Goal: Answer question/provide support: Share knowledge or assist other users

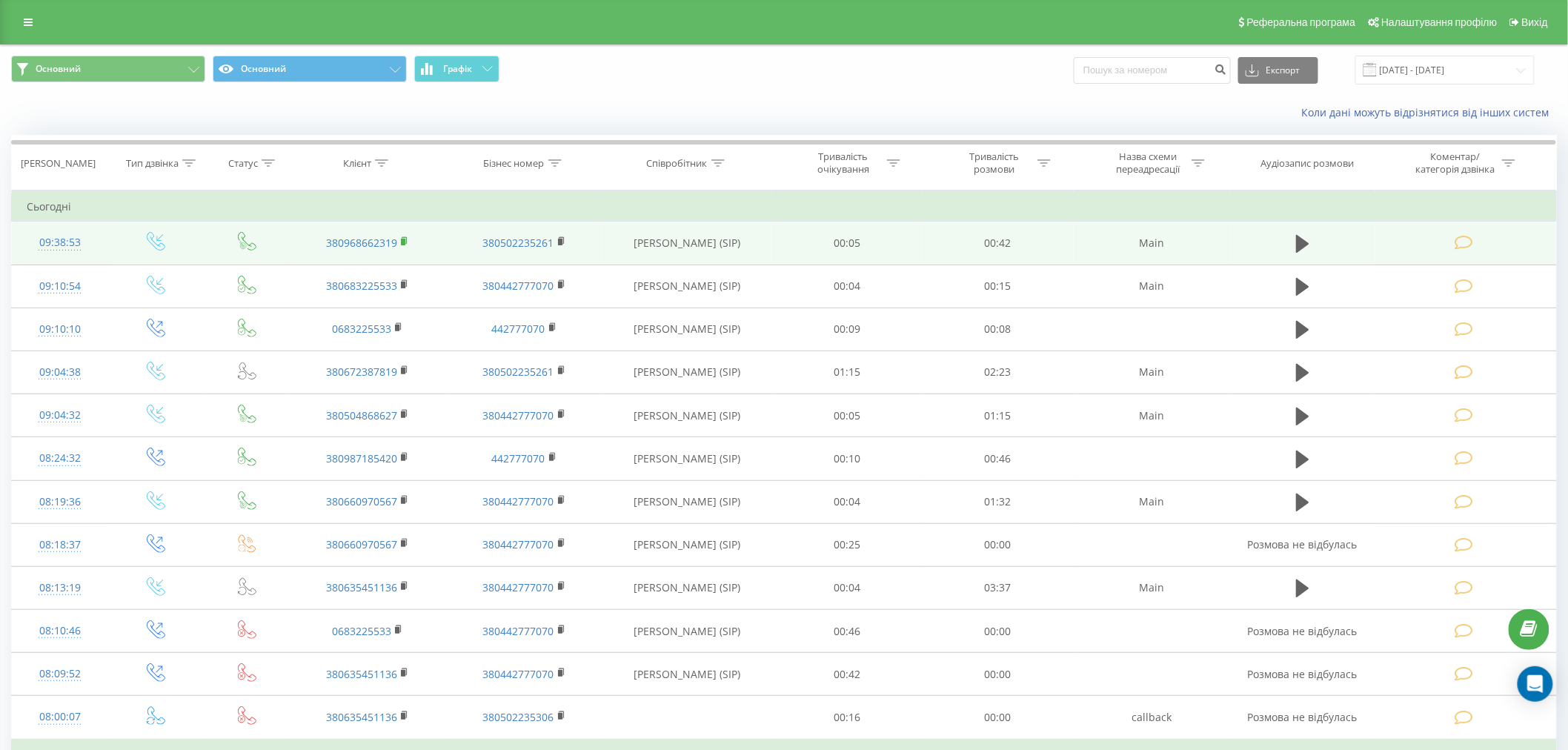
click at [407, 241] on icon at bounding box center [405, 242] width 8 height 10
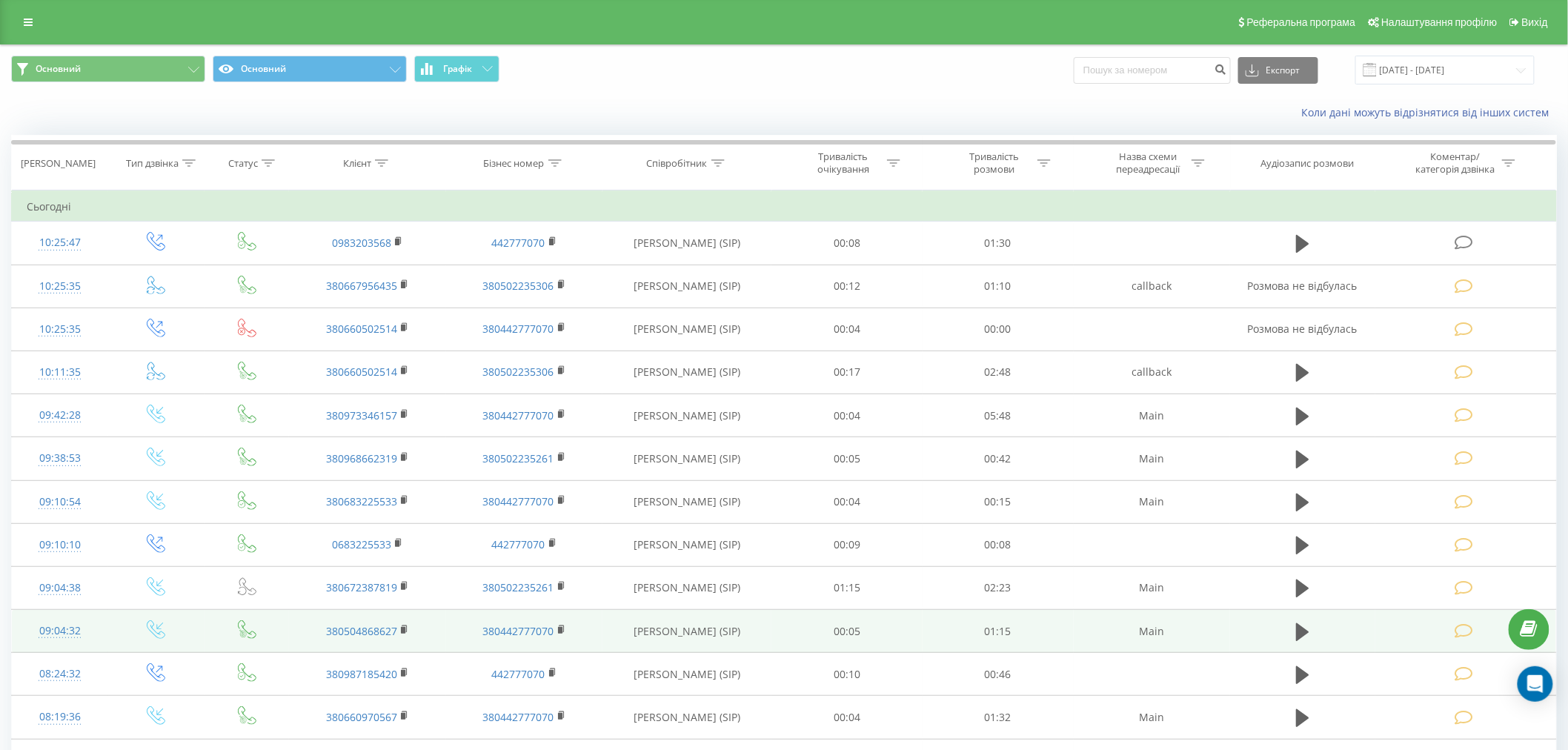
click at [768, 641] on td "[PERSON_NAME] (SIP)" at bounding box center [686, 632] width 169 height 43
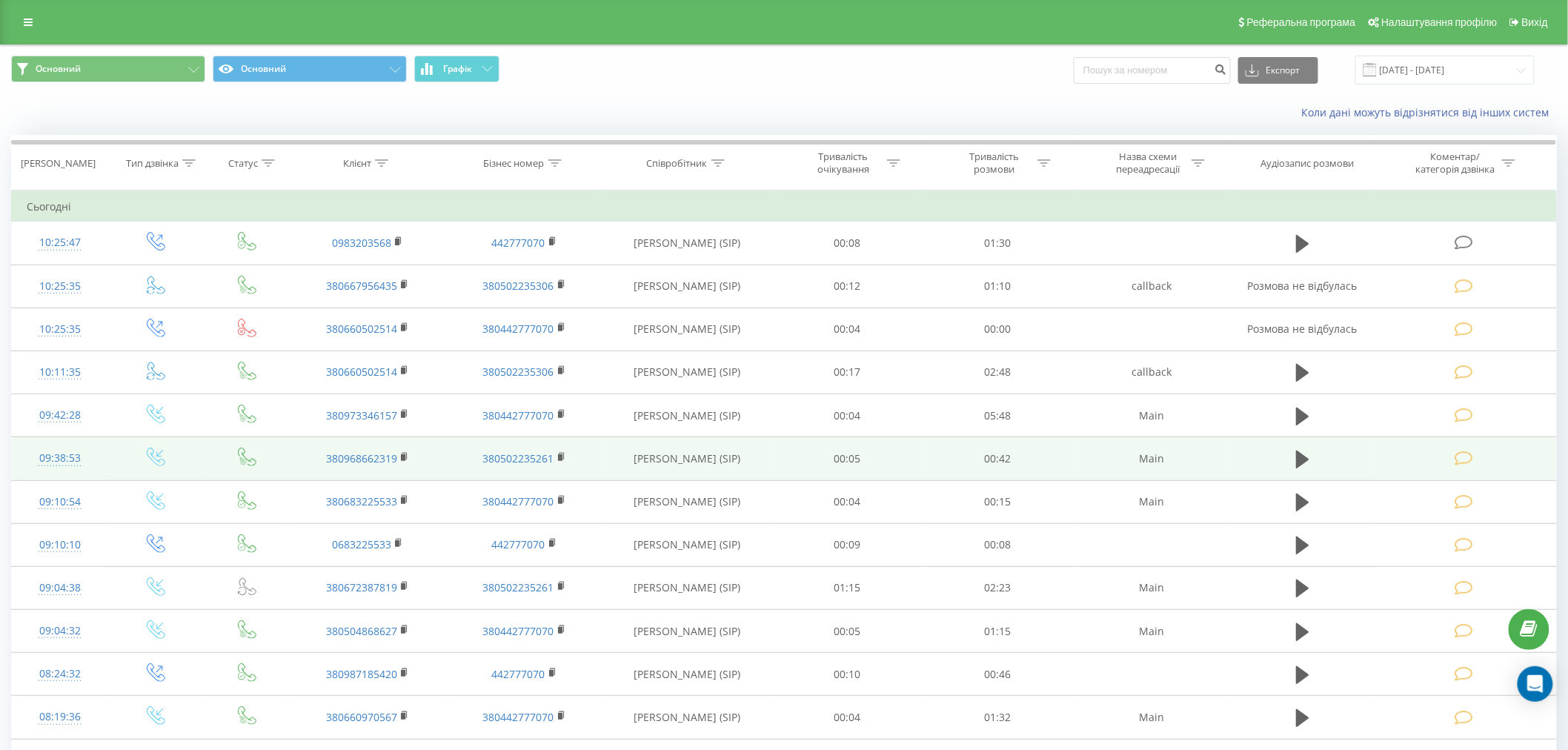
click at [400, 454] on td "380968662319" at bounding box center [367, 459] width 158 height 43
click at [403, 457] on rect at bounding box center [403, 457] width 5 height 7
click at [1457, 461] on icon at bounding box center [1464, 458] width 19 height 16
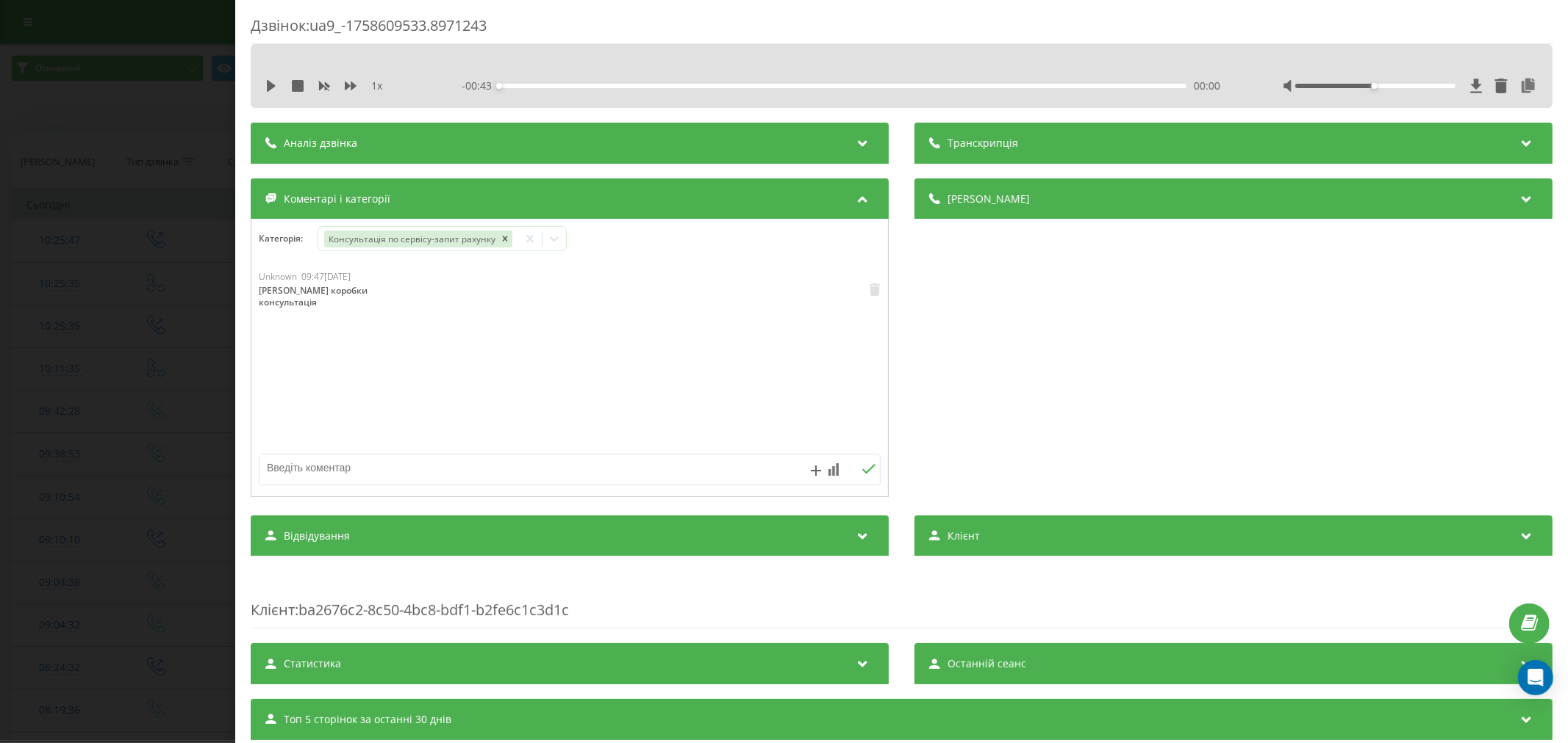
click at [31, 241] on div "Дзвінок : ua9_-1758609533.8971243 1 x - 00:43 00:00 00:00 Транскрипція Для AI-а…" at bounding box center [784, 372] width 1568 height 743
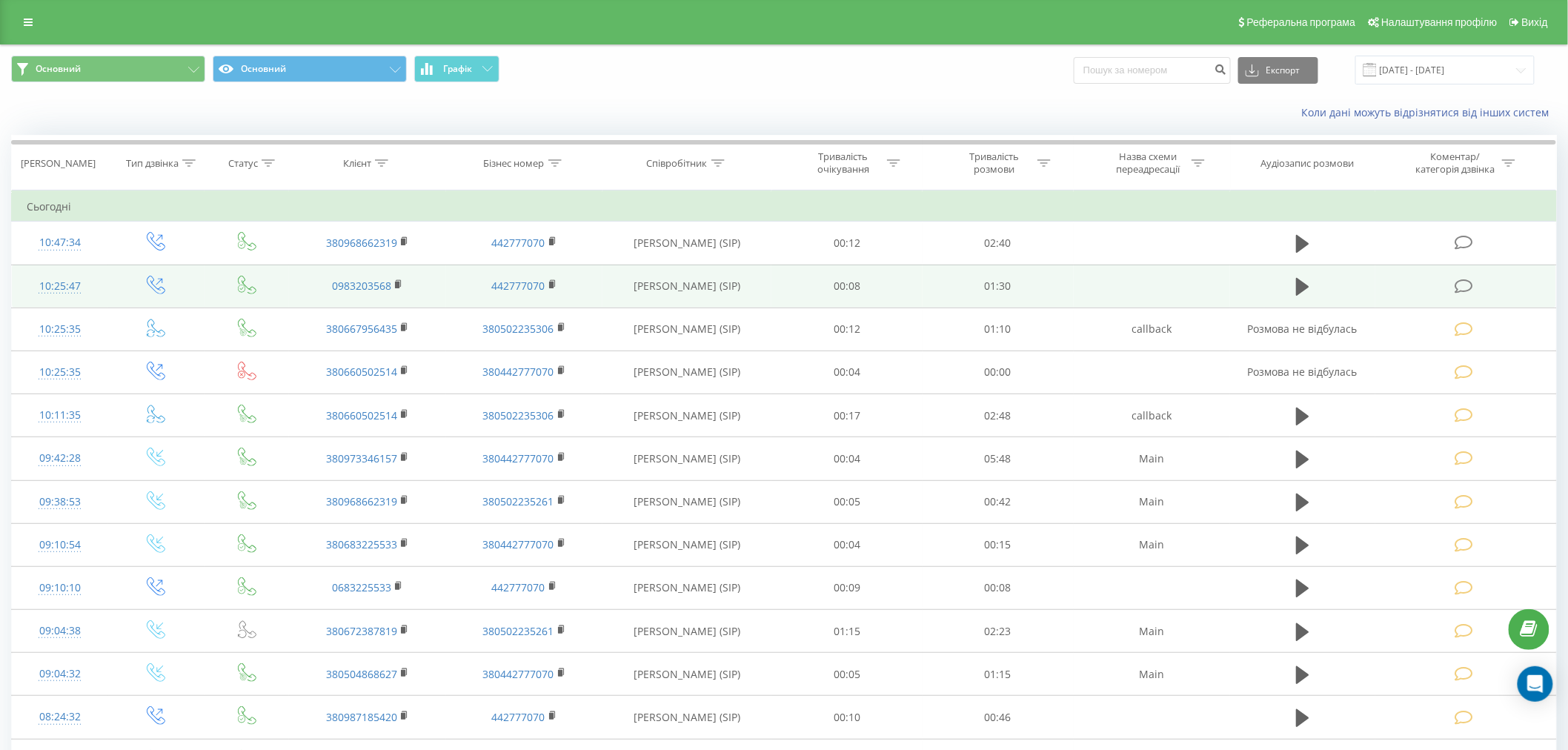
click at [1461, 283] on icon at bounding box center [1464, 286] width 19 height 16
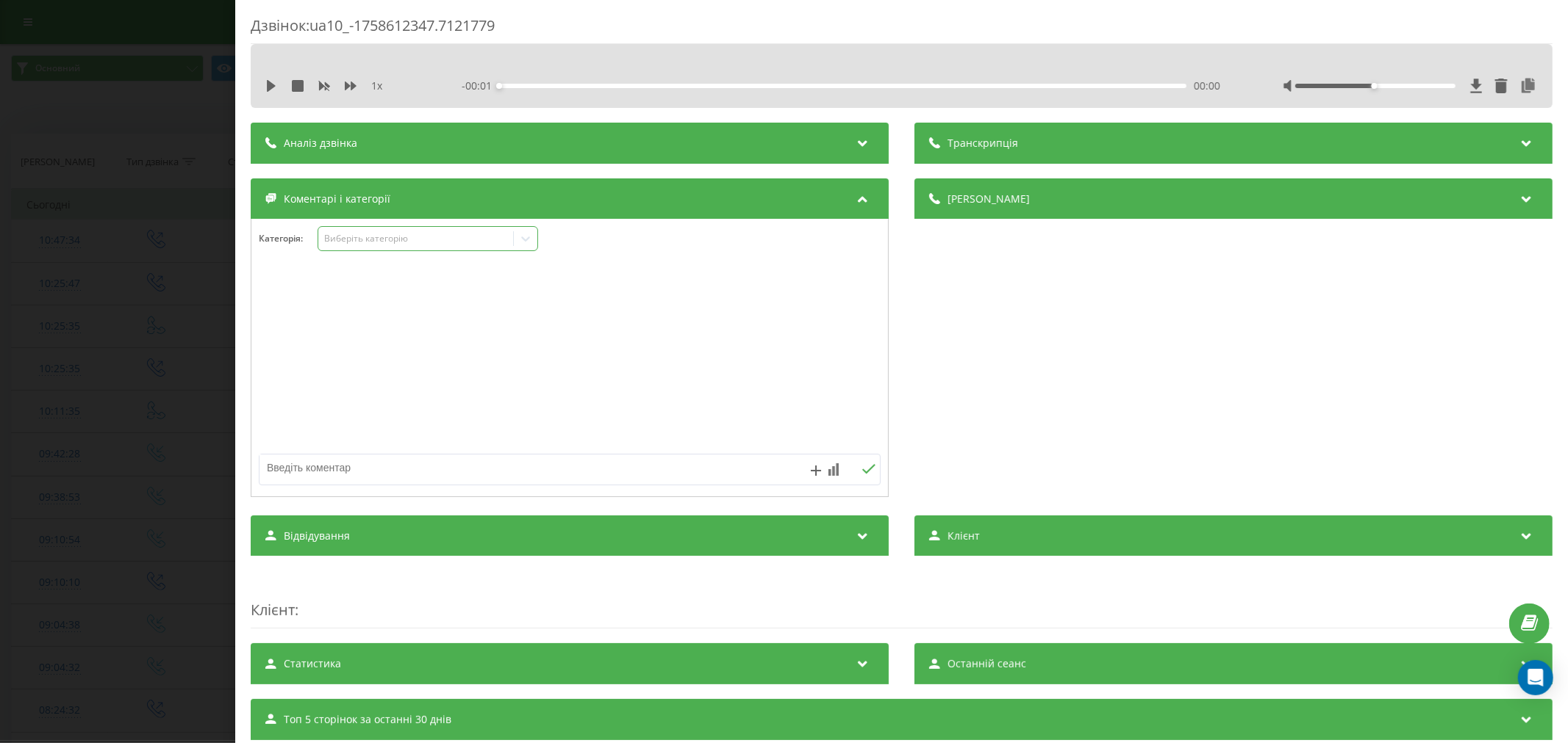
click at [388, 230] on div "Виберіть категорію" at bounding box center [427, 238] width 220 height 25
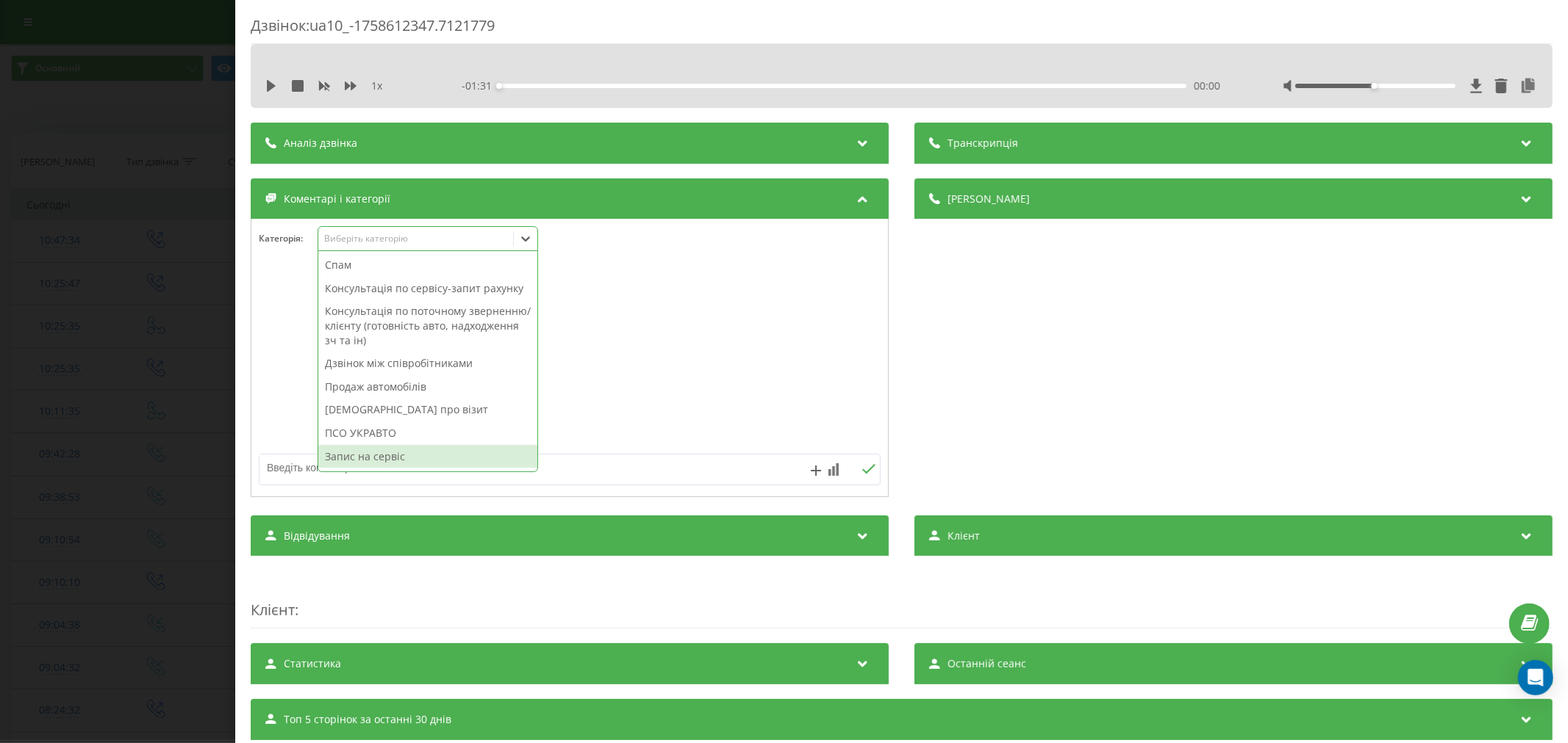
click at [349, 460] on div "Запис на сервіс" at bounding box center [427, 457] width 219 height 23
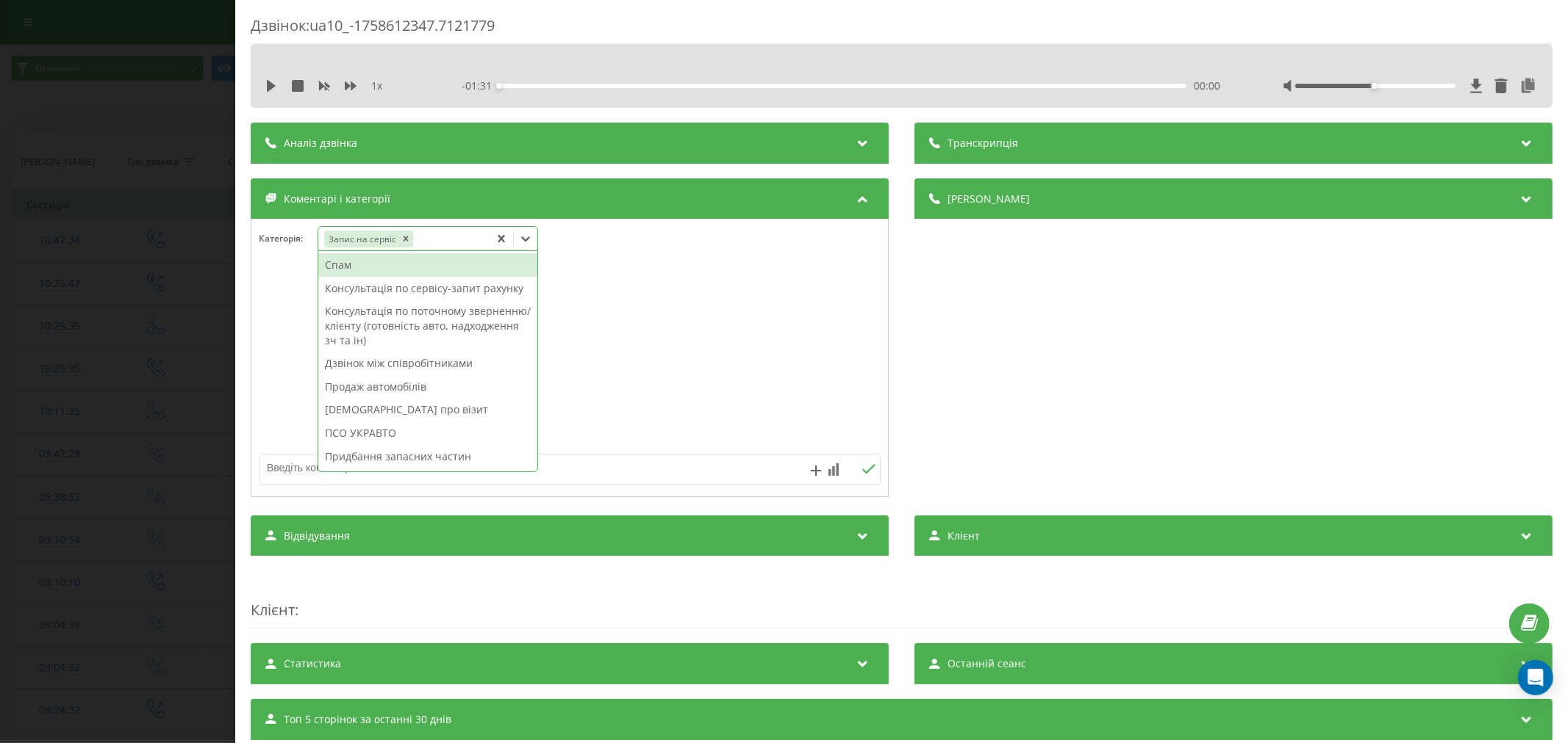
click at [277, 465] on textarea at bounding box center [508, 468] width 496 height 27
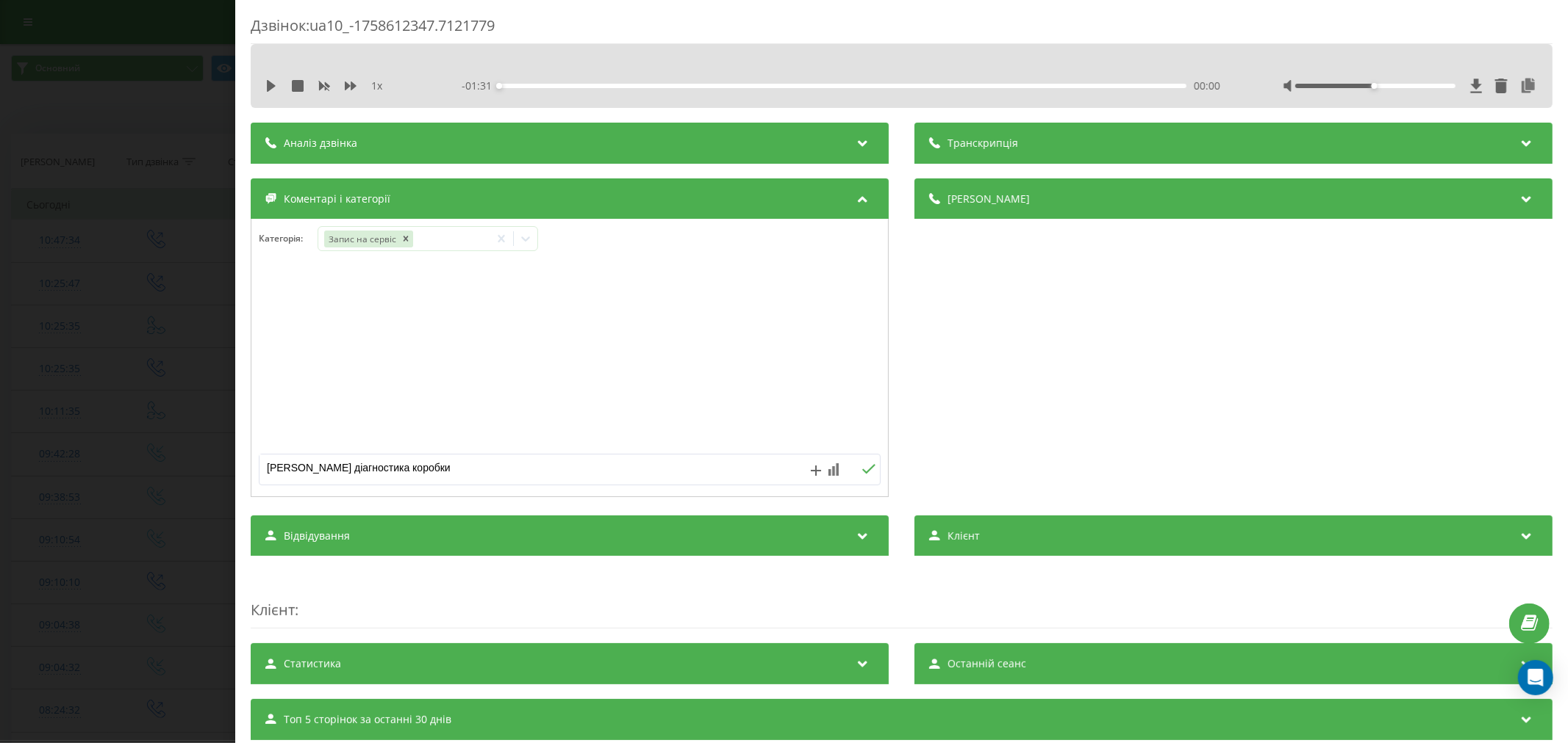
click at [276, 465] on textarea "нісан кікс діагностика коробки" at bounding box center [508, 468] width 496 height 27
type textarea "нісан кікс діагностика коробки"
click at [862, 471] on icon at bounding box center [868, 469] width 14 height 10
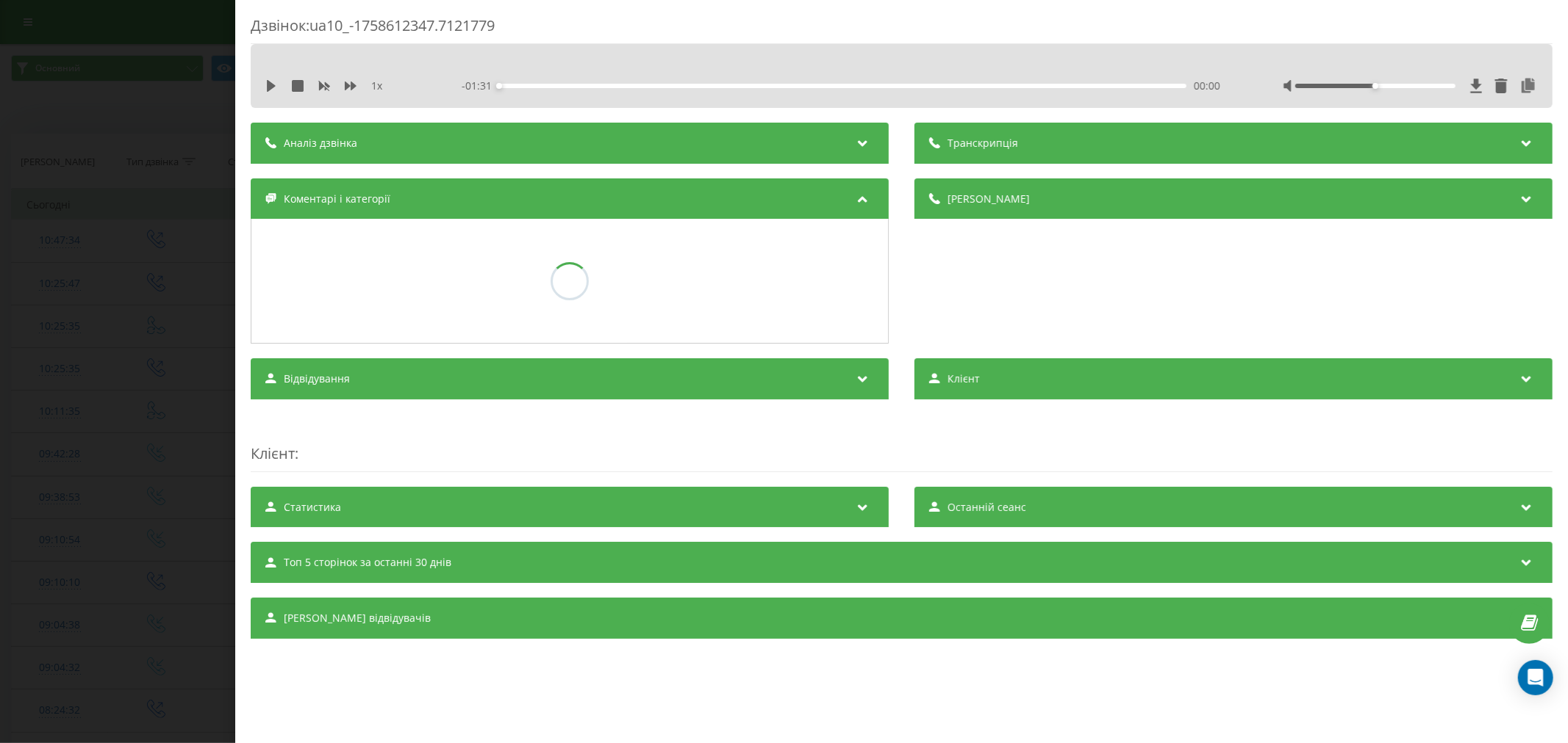
click at [69, 372] on div "Дзвінок : ua10_-1758612347.7121779 1 x - 01:31 00:00 00:00 Транскрипція Для AI-…" at bounding box center [784, 372] width 1568 height 743
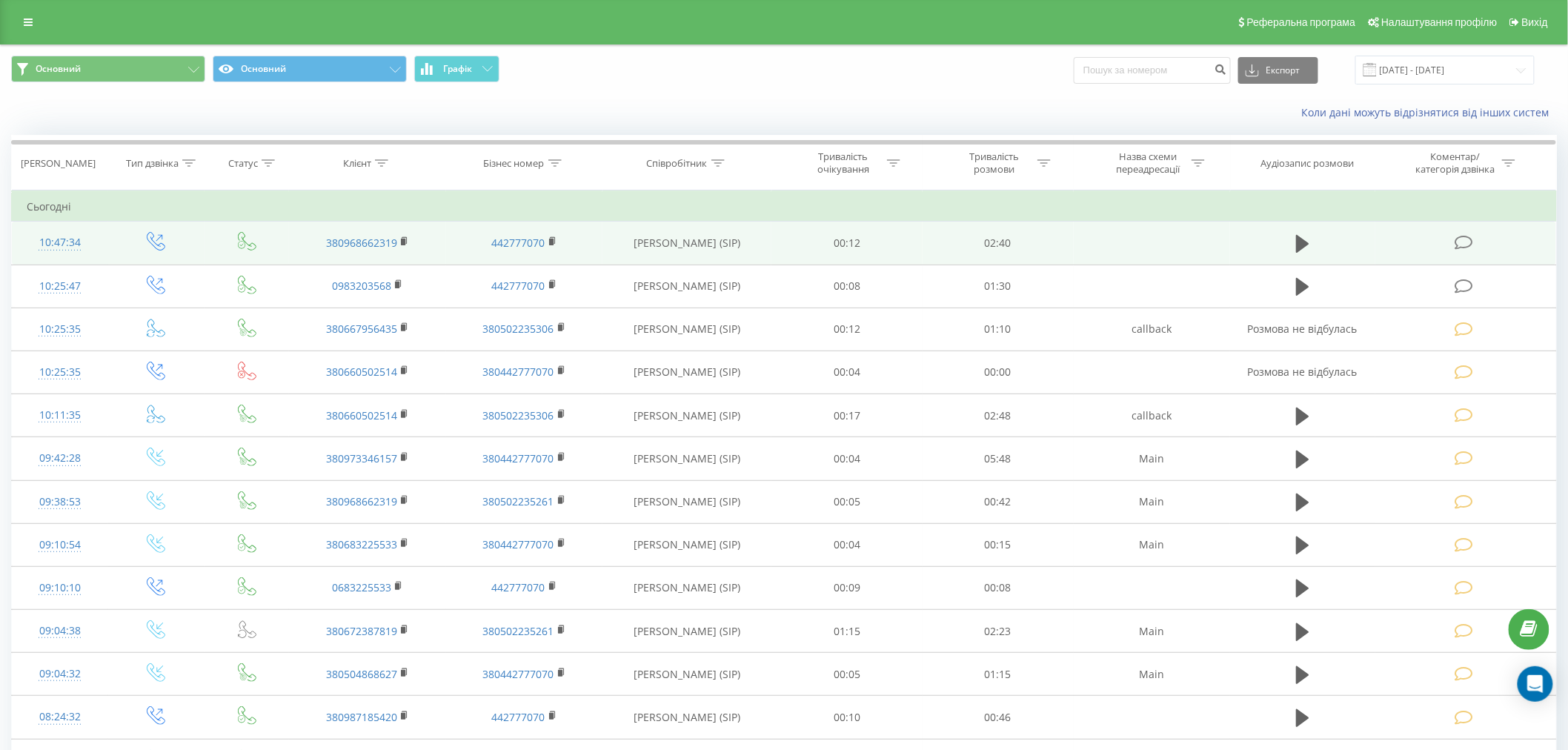
click at [1458, 243] on icon at bounding box center [1464, 243] width 19 height 16
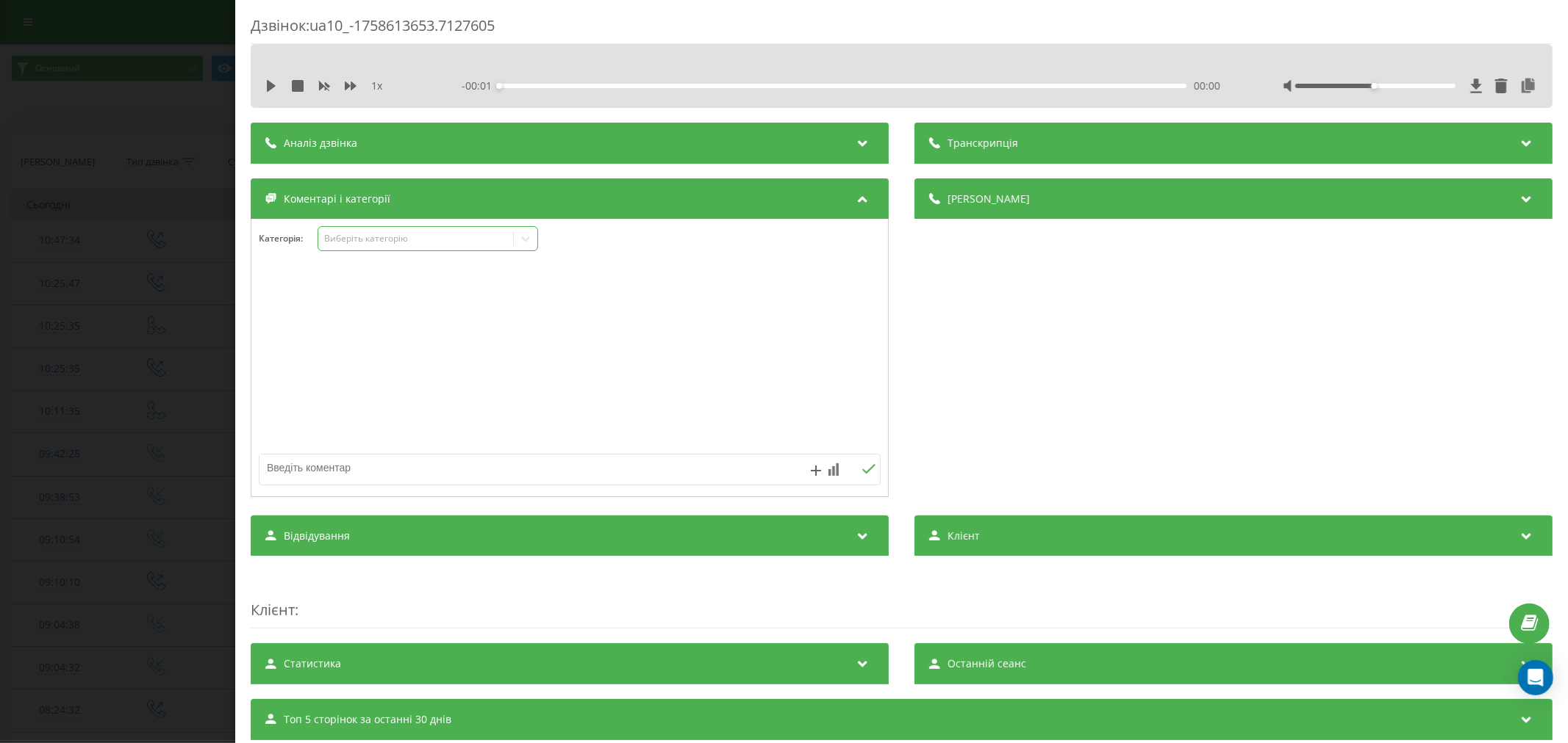
drag, startPoint x: 364, startPoint y: 221, endPoint x: 368, endPoint y: 238, distance: 17.5
click at [365, 222] on div "Категорія : Виберіть категорію" at bounding box center [570, 358] width 638 height 278
click at [369, 238] on div "Виберіть категорію" at bounding box center [415, 238] width 184 height 12
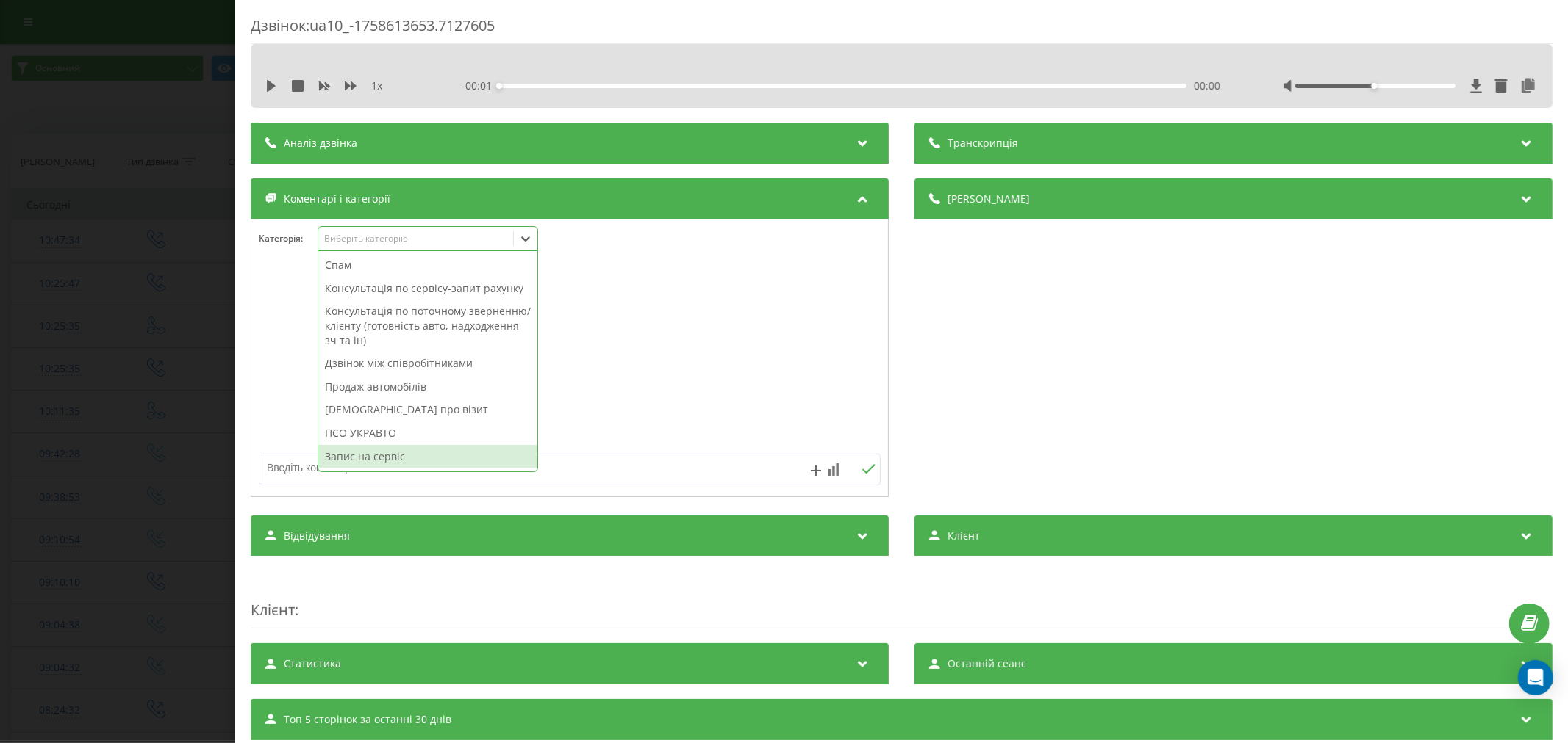
click at [385, 467] on div "Запис на сервіс" at bounding box center [427, 457] width 219 height 23
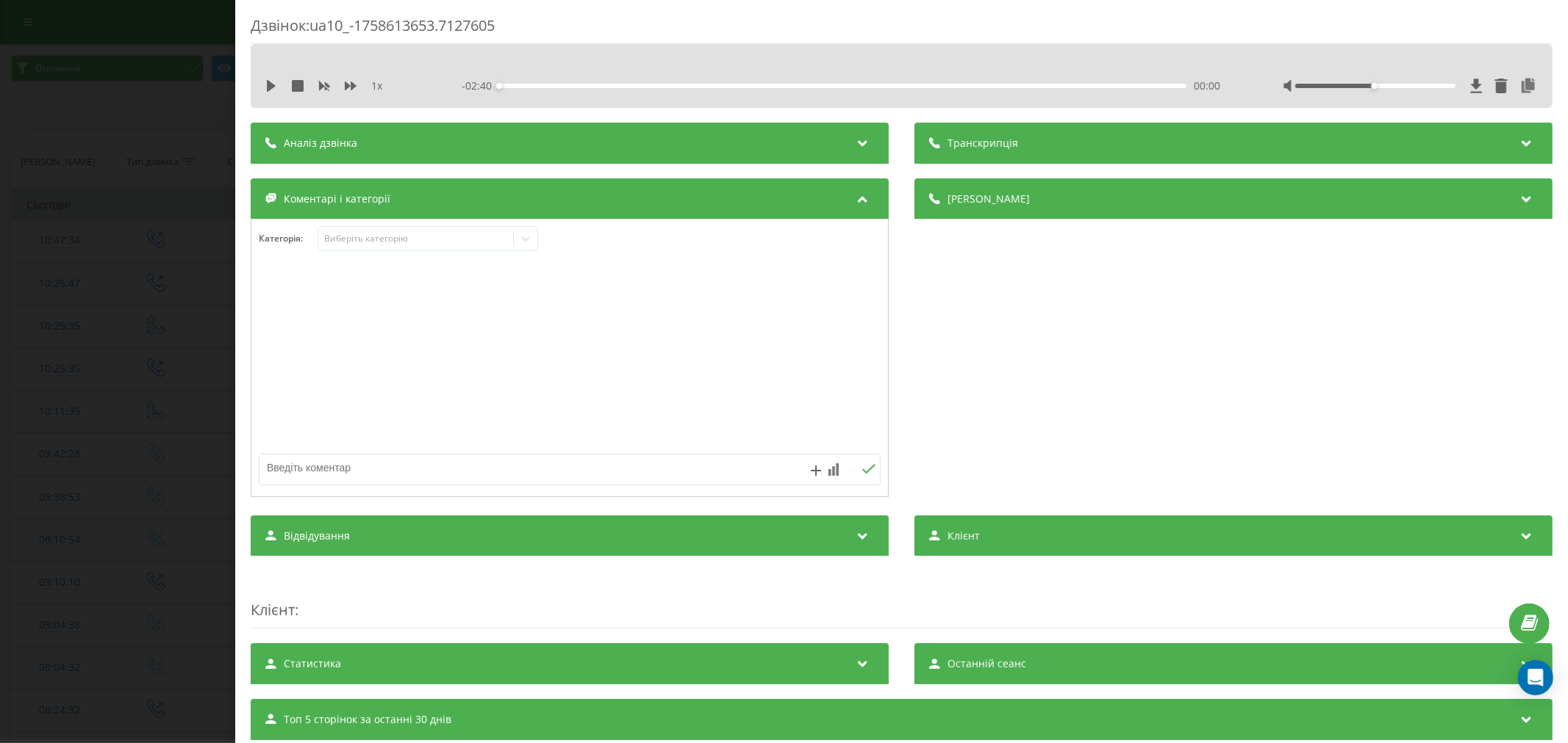
click at [281, 469] on textarea at bounding box center [508, 468] width 496 height 27
paste textarea "нісан кікс діагностика коробки"
type textarea "нісан кікс діагностика коробки"
drag, startPoint x: 856, startPoint y: 473, endPoint x: 325, endPoint y: 392, distance: 537.1
click at [862, 473] on icon at bounding box center [868, 469] width 14 height 10
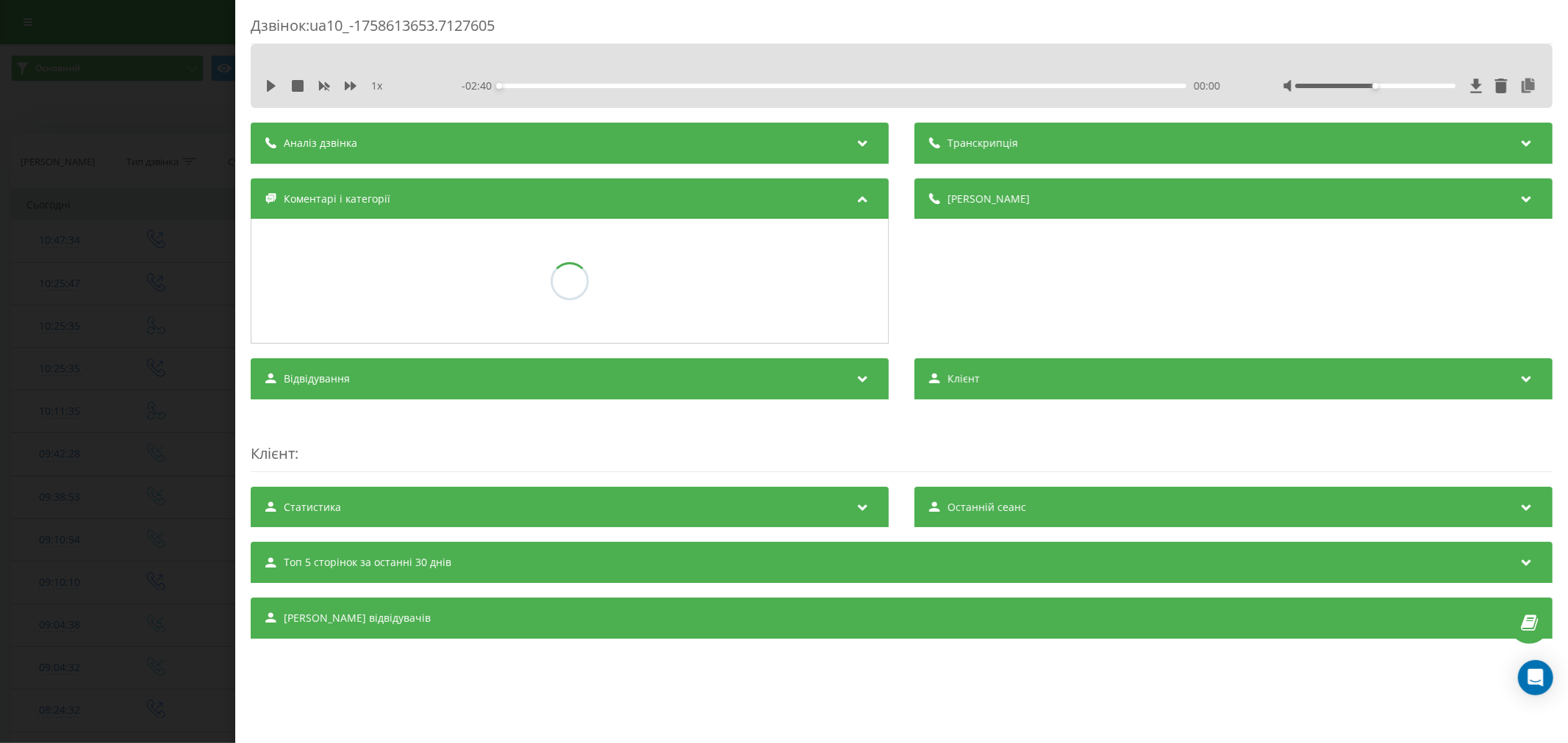
click at [84, 363] on div "Дзвінок : ua10_-1758613653.7127605 1 x - 02:40 00:00 00:00 Транскрипція Для AI-…" at bounding box center [784, 372] width 1568 height 743
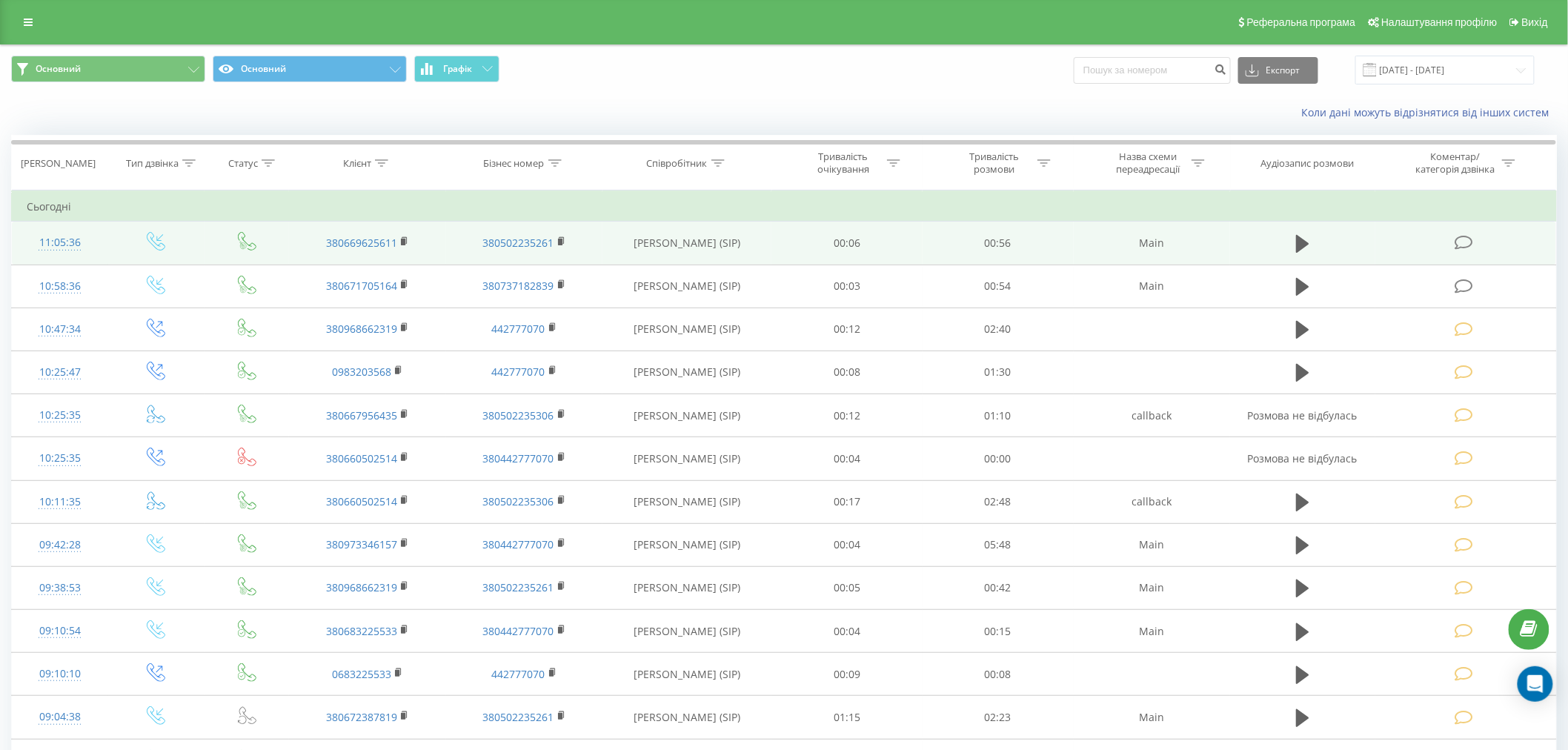
click at [1465, 243] on icon at bounding box center [1464, 243] width 19 height 16
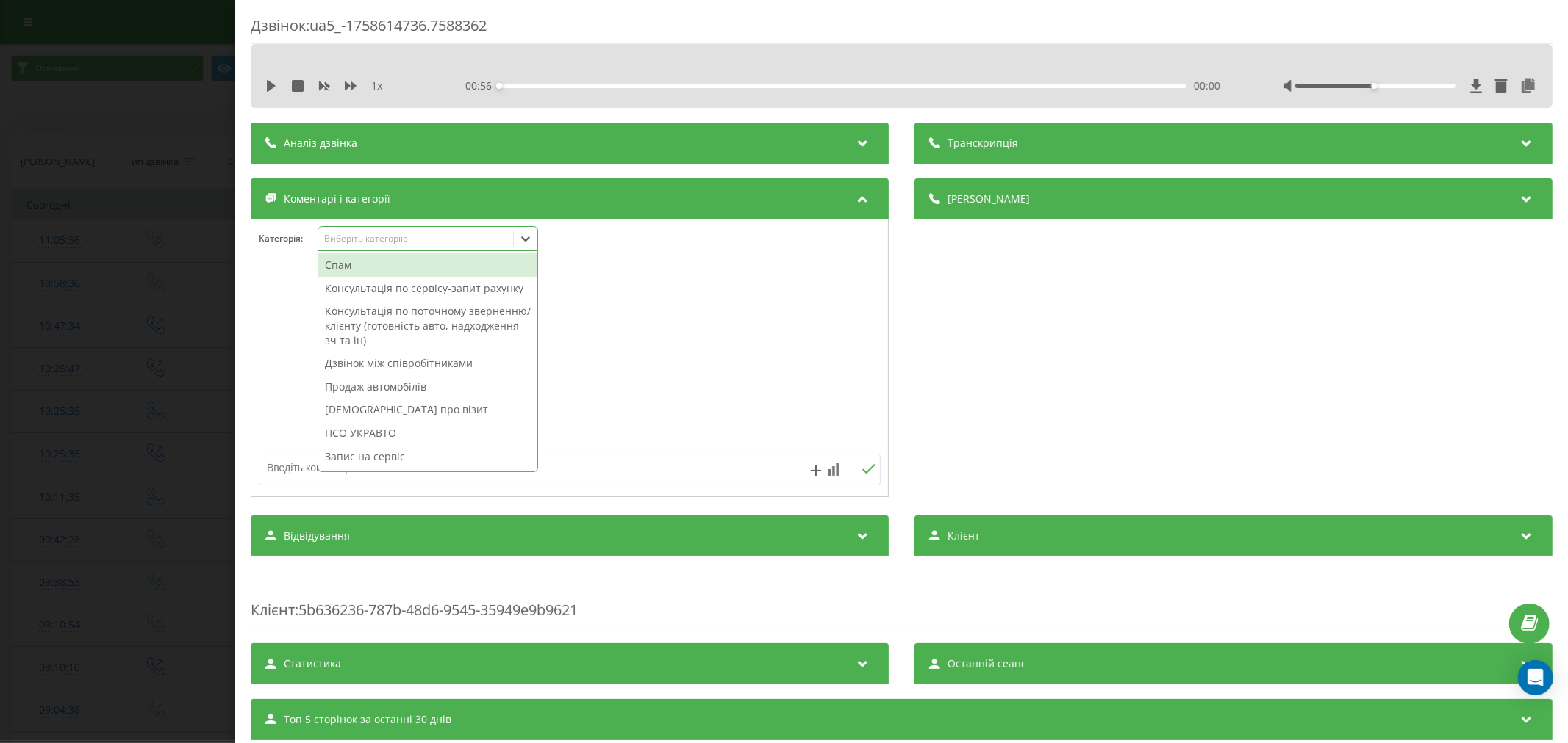
drag, startPoint x: 386, startPoint y: 250, endPoint x: 383, endPoint y: 311, distance: 61.1
click at [386, 250] on div "Виберіть категорію" at bounding box center [427, 238] width 220 height 25
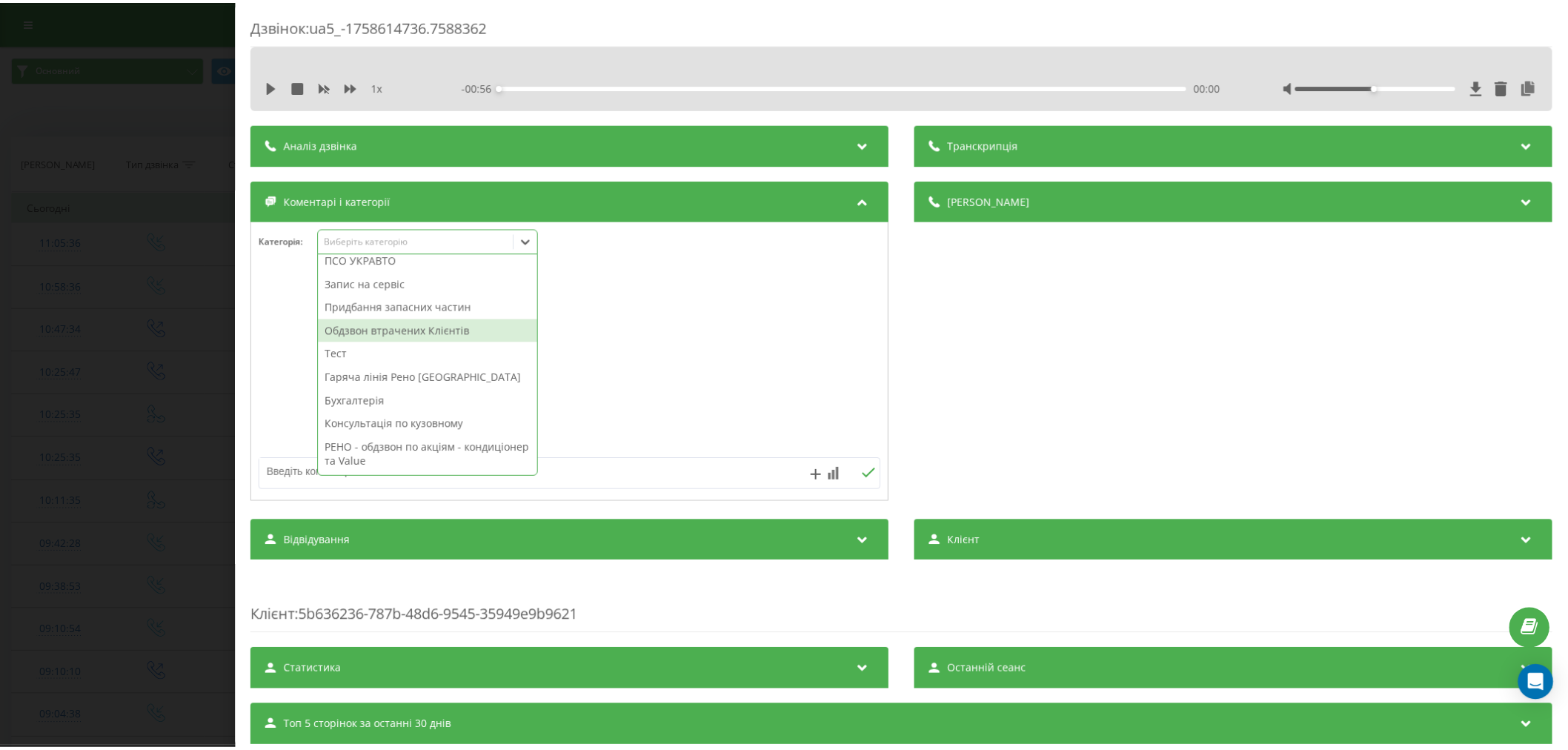
scroll to position [108, 0]
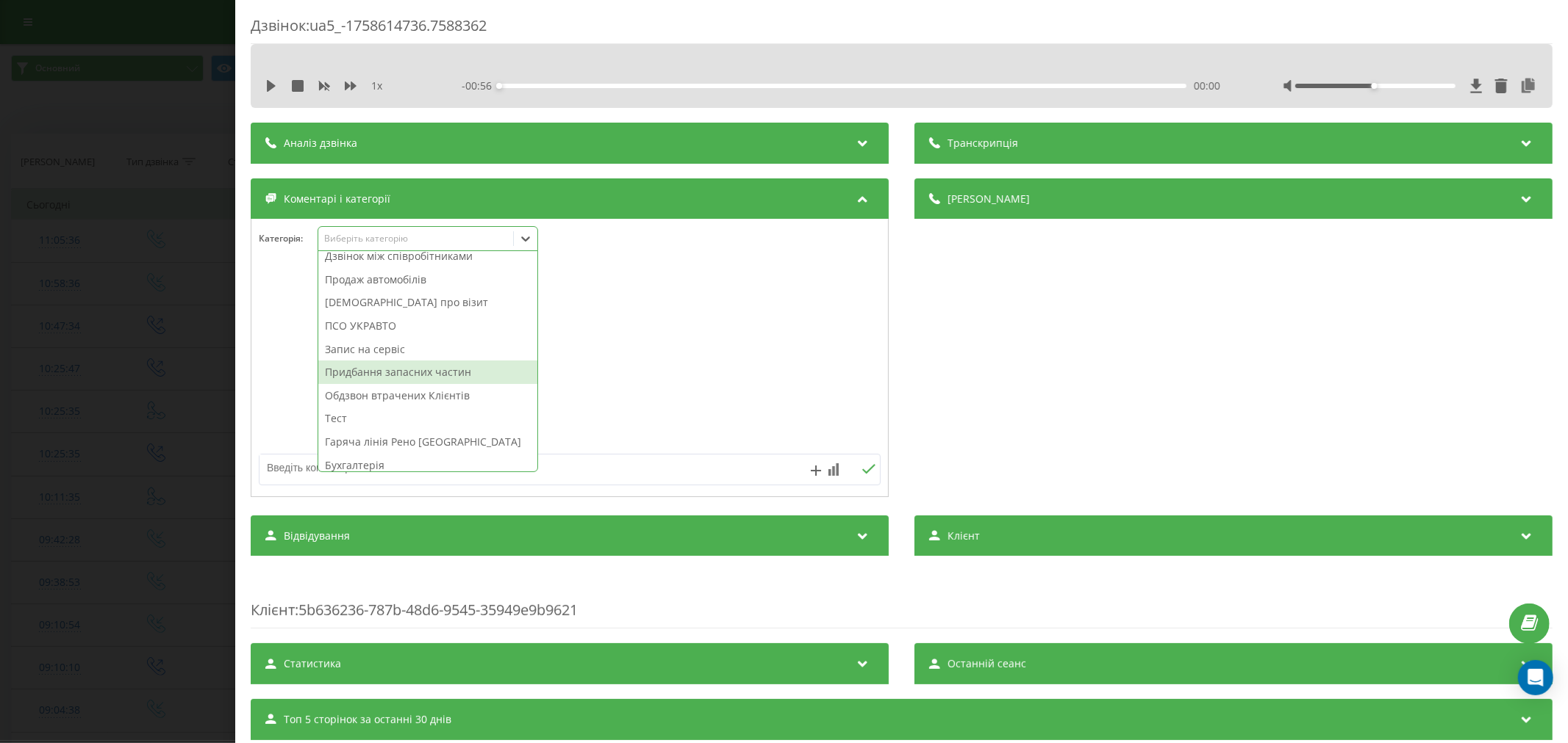
click at [400, 384] on div "Придбання запасних частин" at bounding box center [427, 372] width 219 height 23
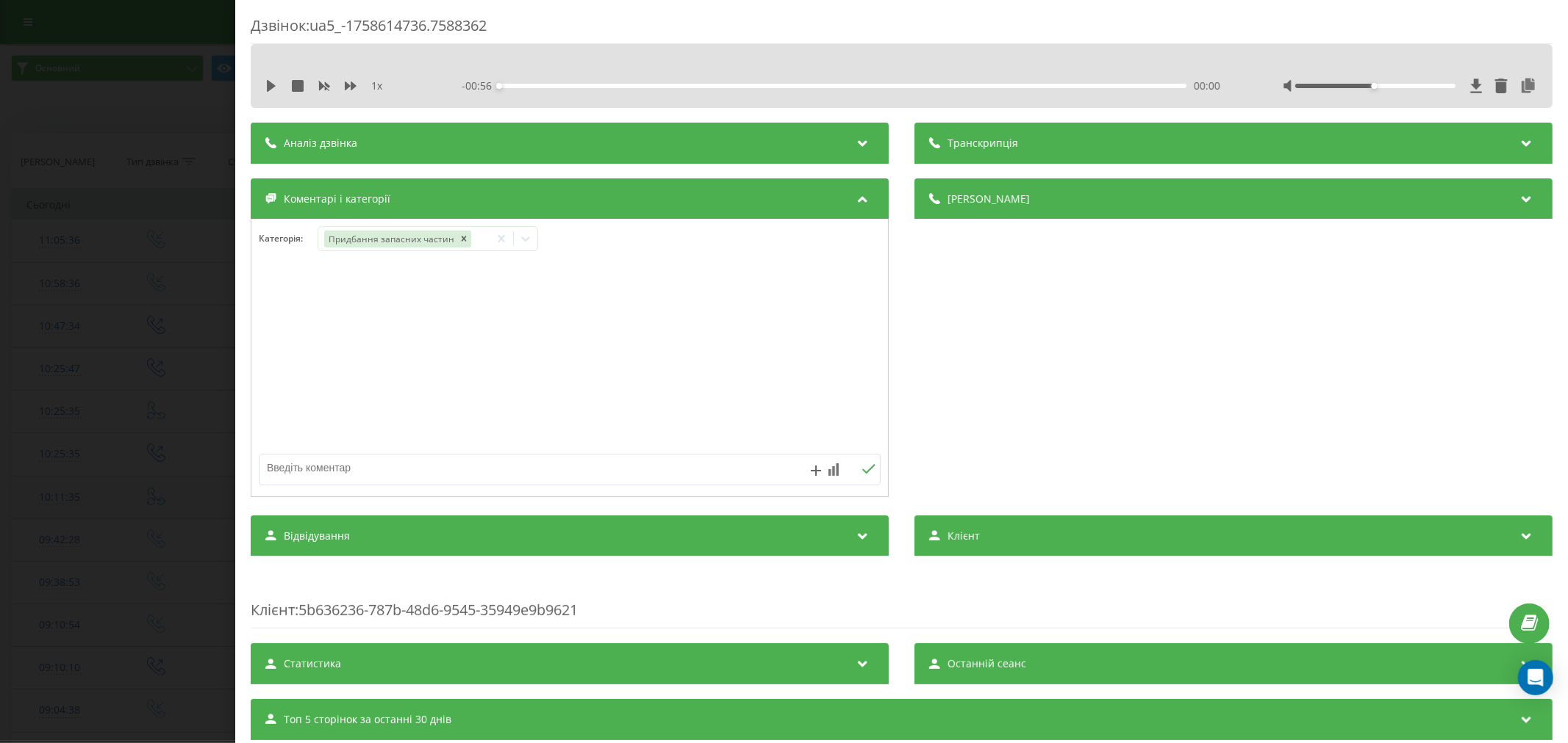
drag, startPoint x: 92, startPoint y: 542, endPoint x: 342, endPoint y: 478, distance: 258.1
click at [92, 542] on div "Дзвінок : ua5_-1758614736.7588362 1 x - 00:56 00:00 00:00 Транскрипція Для AI-а…" at bounding box center [784, 372] width 1568 height 743
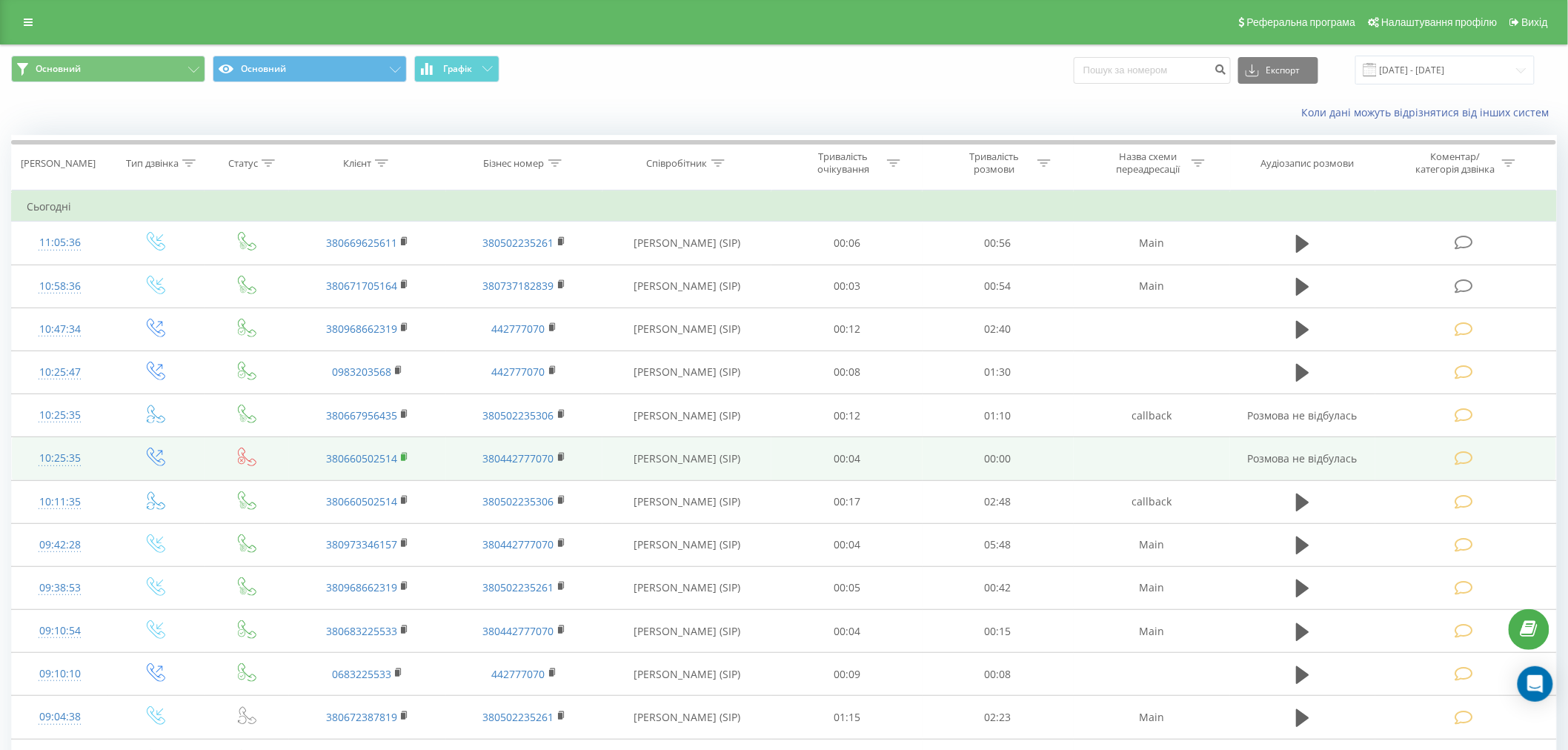
click at [406, 458] on icon at bounding box center [405, 456] width 6 height 7
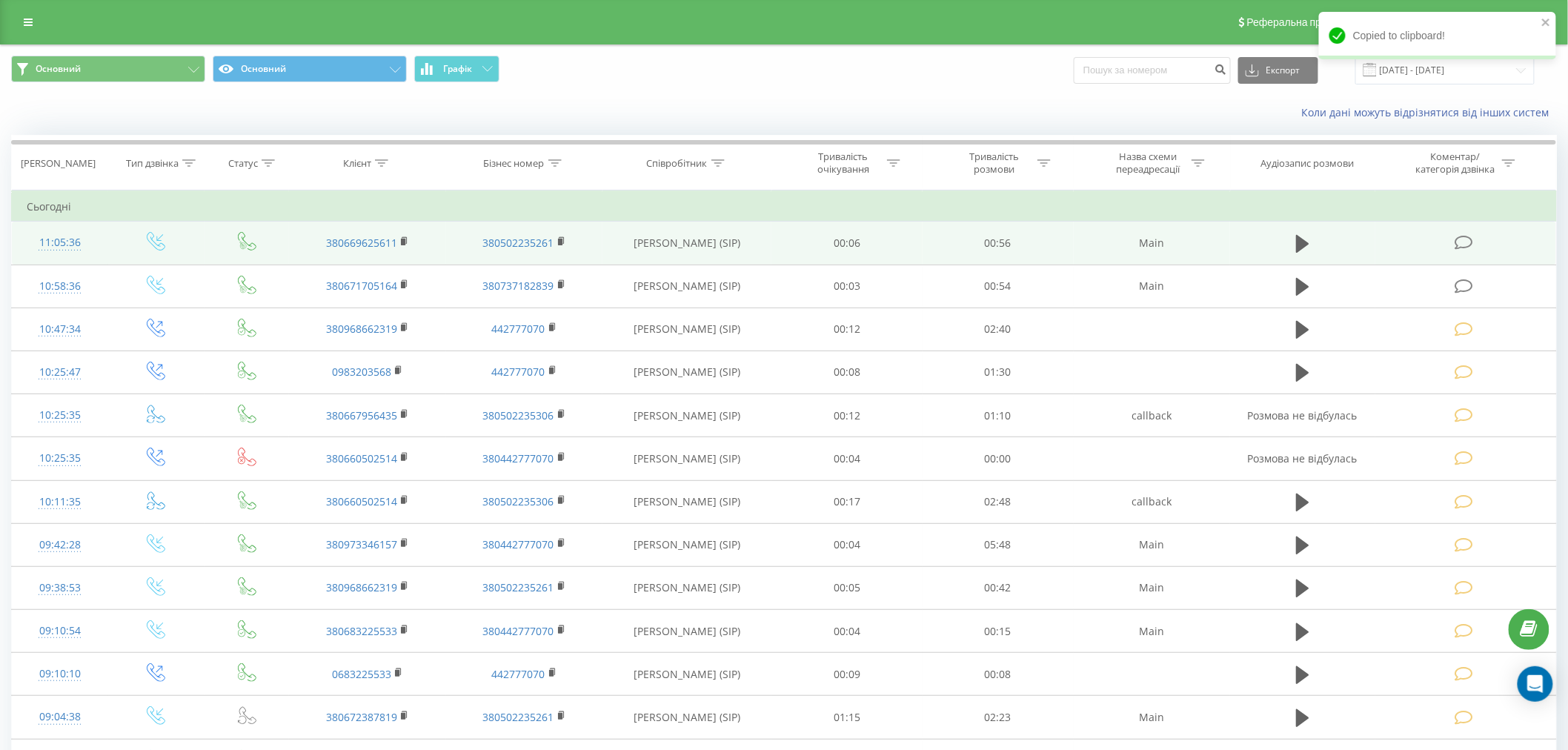
click at [1462, 244] on icon at bounding box center [1464, 243] width 19 height 16
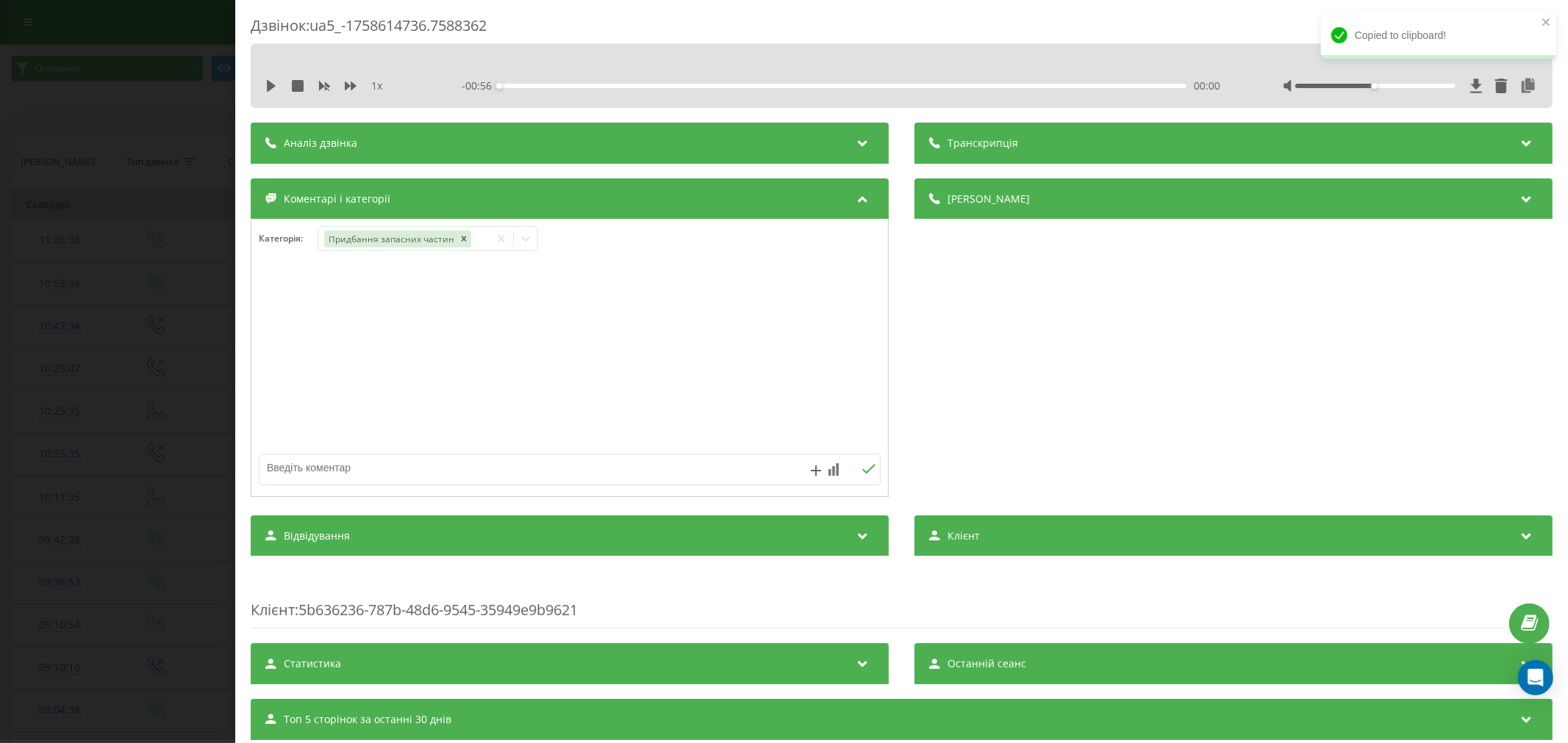
click at [349, 457] on textarea at bounding box center [508, 468] width 496 height 27
paste textarea "380660502514"
drag, startPoint x: 265, startPoint y: 481, endPoint x: 219, endPoint y: 478, distance: 46.1
click at [219, 478] on div "Дзвінок : ua5_-1758614736.7588362 1 x - 00:56 00:00 00:00 Транскрипція Для AI-а…" at bounding box center [784, 372] width 1568 height 743
drag, startPoint x: 325, startPoint y: 478, endPoint x: 219, endPoint y: 471, distance: 106.2
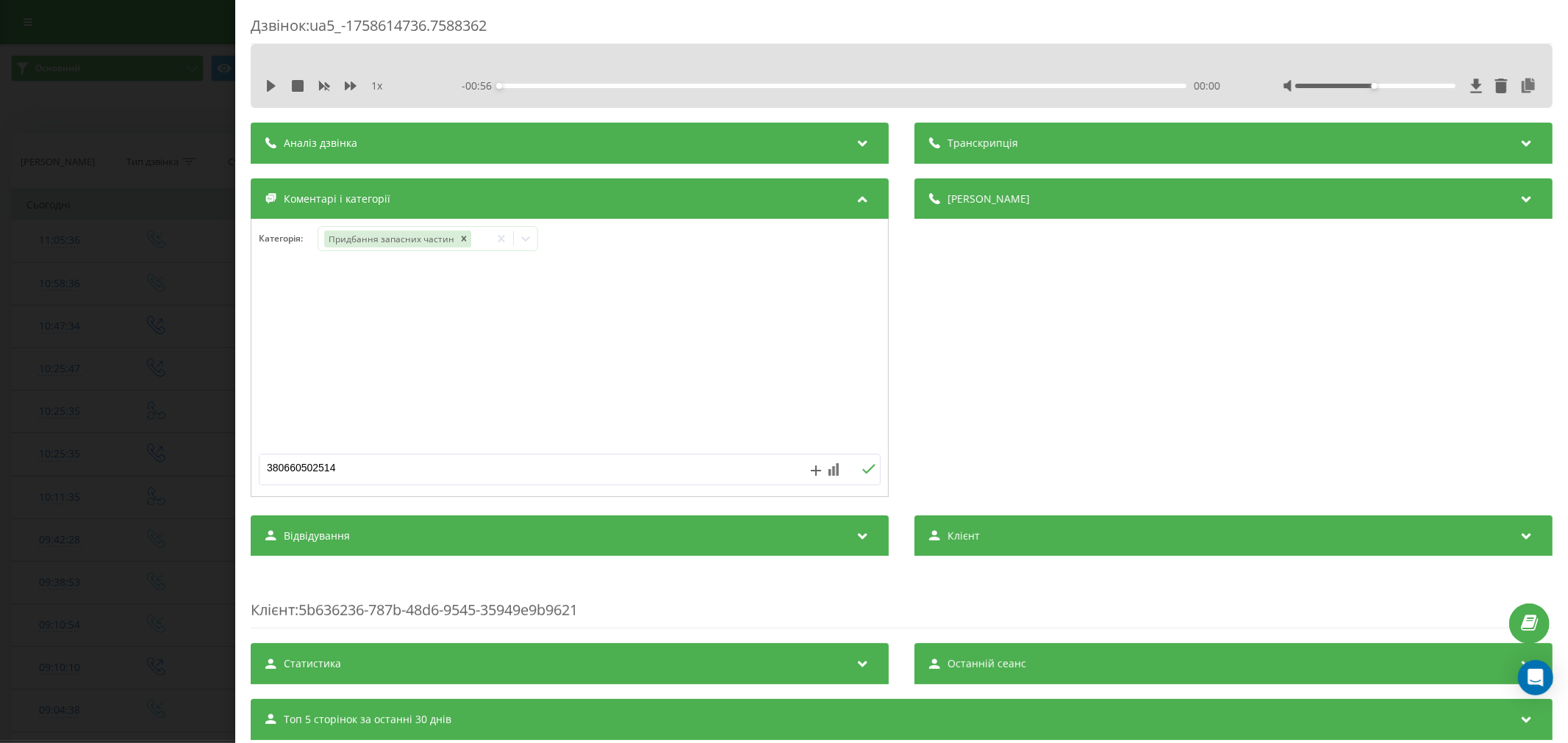
click at [219, 471] on div "Дзвінок : ua5_-1758614736.7588362 1 x - 00:56 00:00 00:00 Транскрипція Для AI-а…" at bounding box center [784, 372] width 1568 height 743
type textarea "1"
type textarea "зч наявність передано Володимиру"
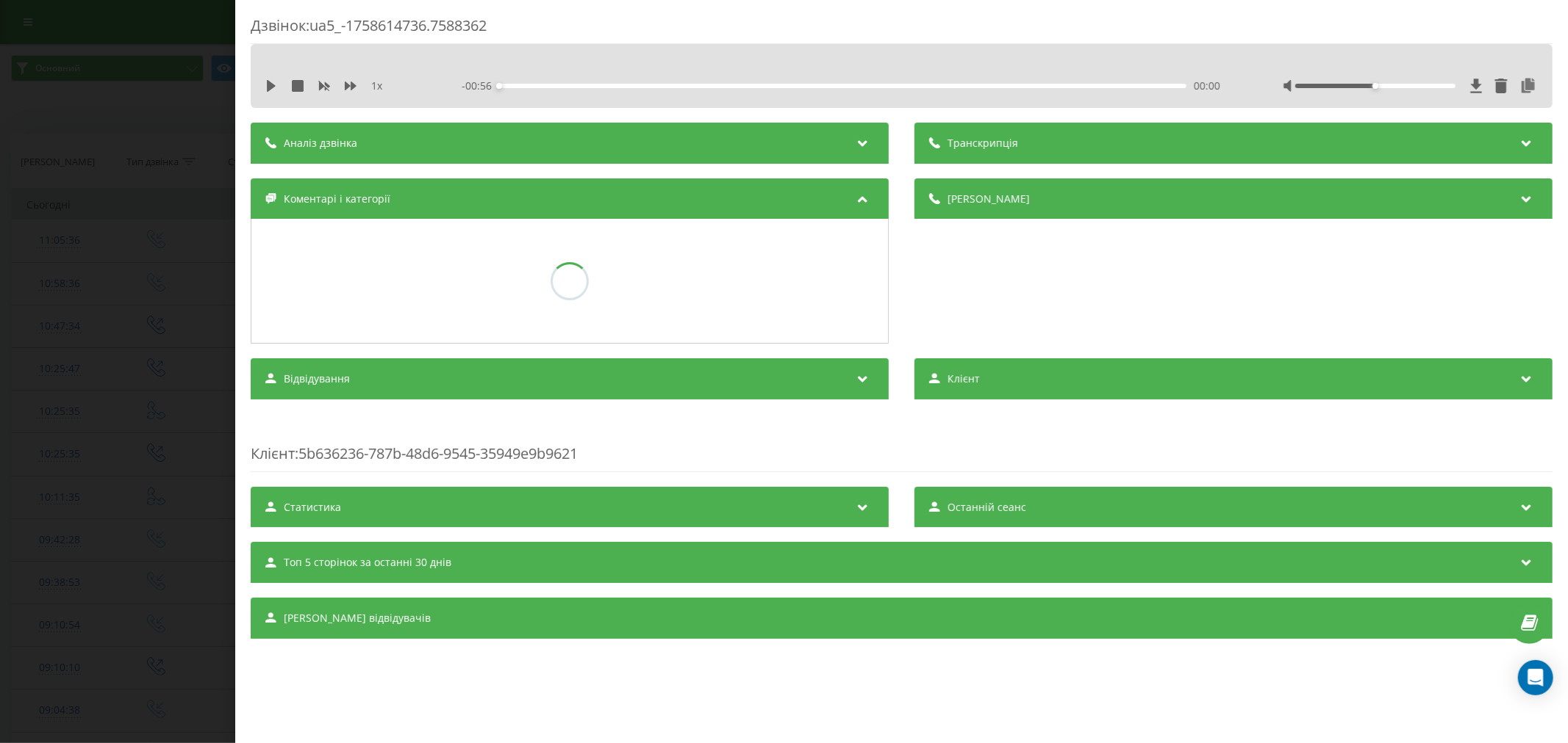
click at [150, 361] on div "Дзвінок : ua5_-1758614736.7588362 1 x - 00:56 00:00 00:00 Транскрипція Для AI-а…" at bounding box center [784, 372] width 1568 height 743
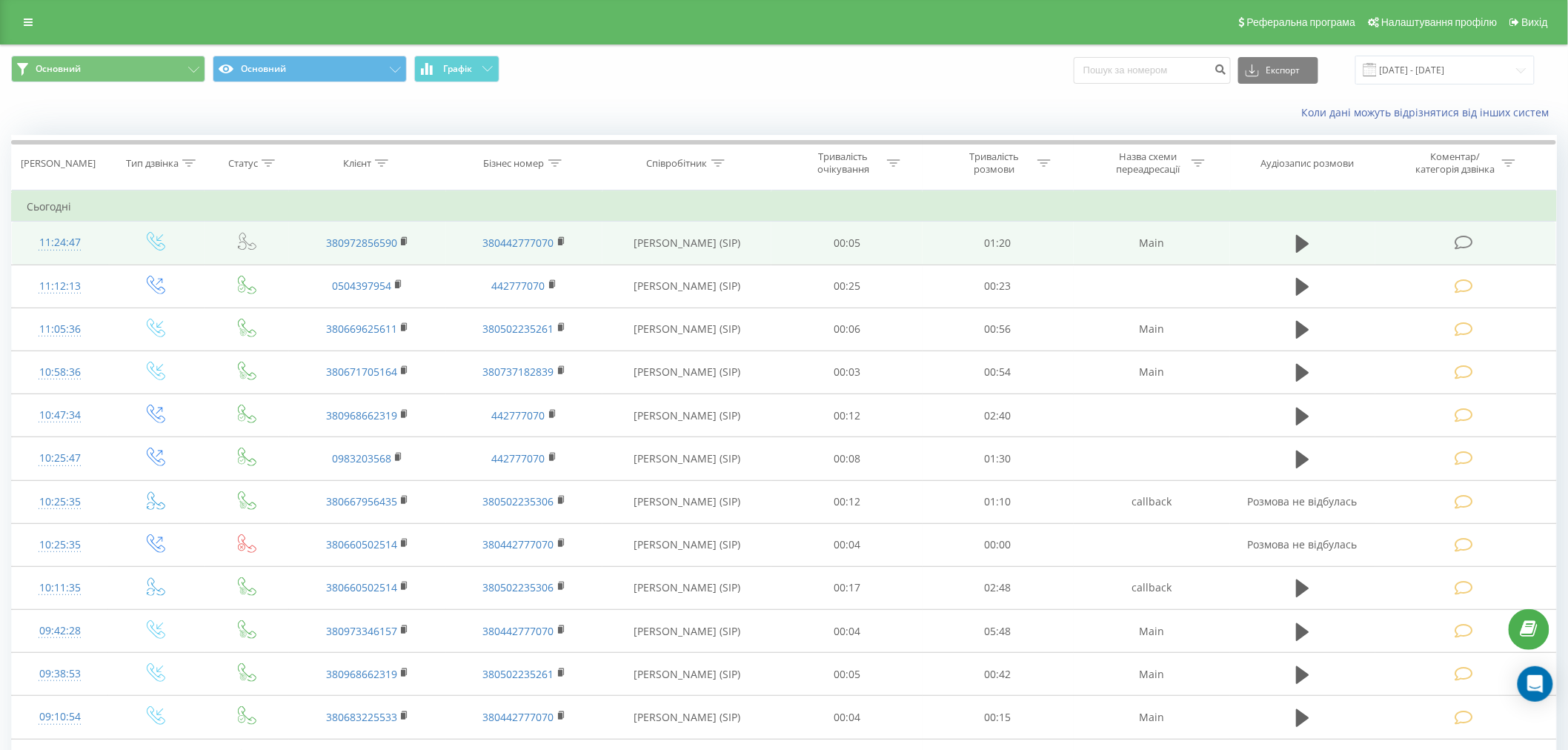
click at [1465, 235] on icon at bounding box center [1464, 243] width 19 height 16
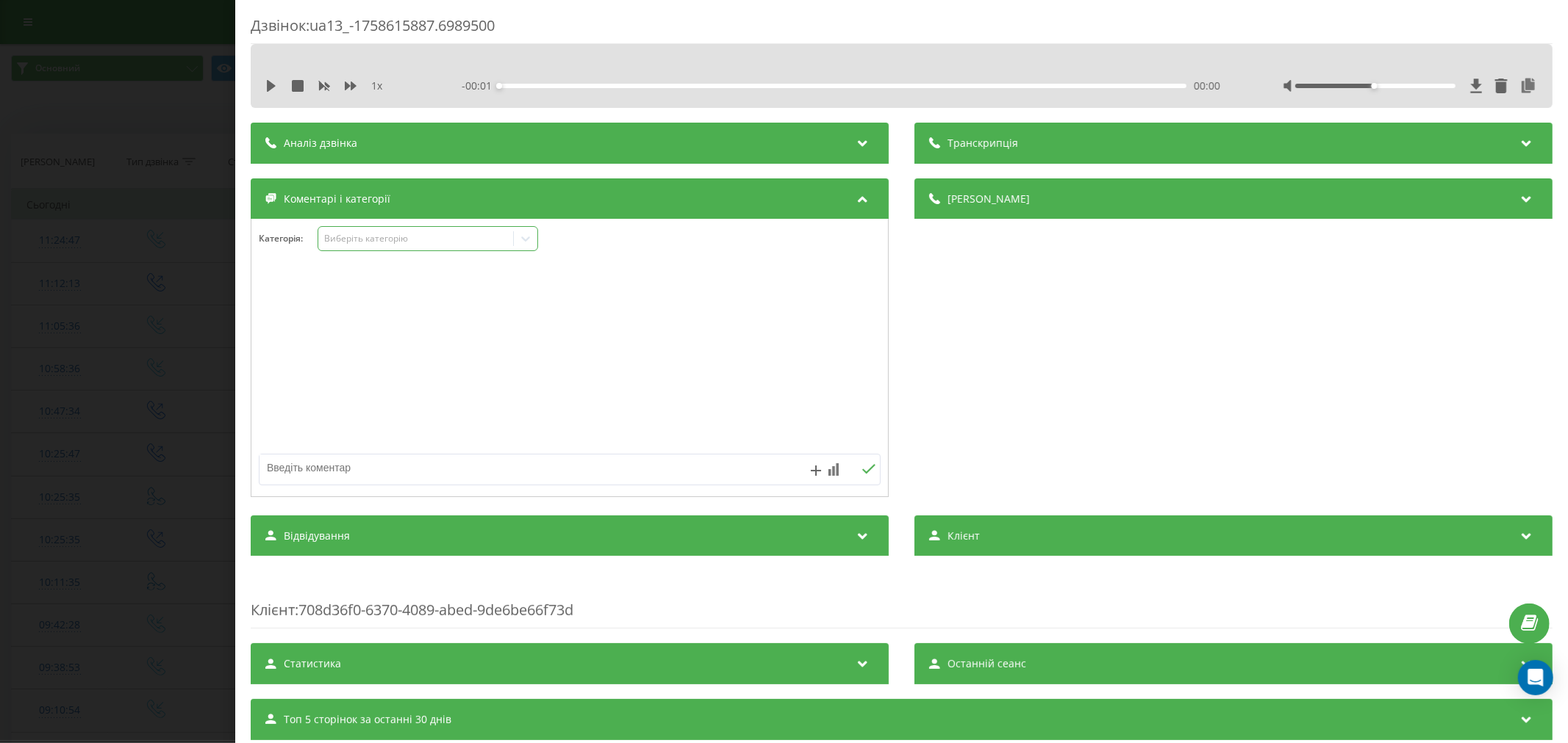
drag, startPoint x: 460, startPoint y: 252, endPoint x: 453, endPoint y: 240, distance: 13.9
click at [459, 250] on div "Категорія : Виберіть категорію" at bounding box center [570, 249] width 636 height 44
click at [449, 236] on div "Виберіть категорію" at bounding box center [415, 238] width 184 height 12
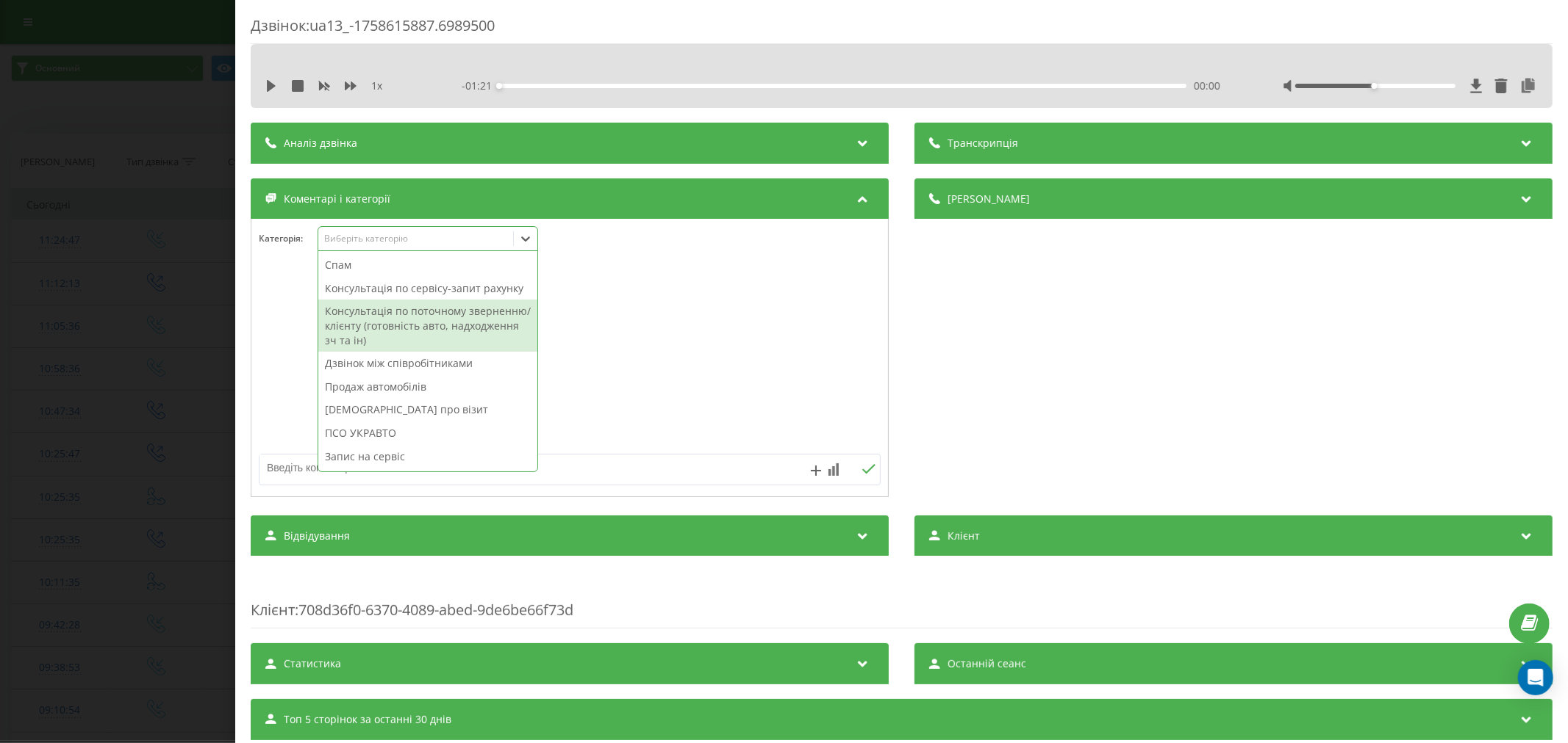
click at [416, 338] on div "Консультація по поточному зверненню/клієнту (готовність авто, надходження зч та…" at bounding box center [427, 325] width 219 height 52
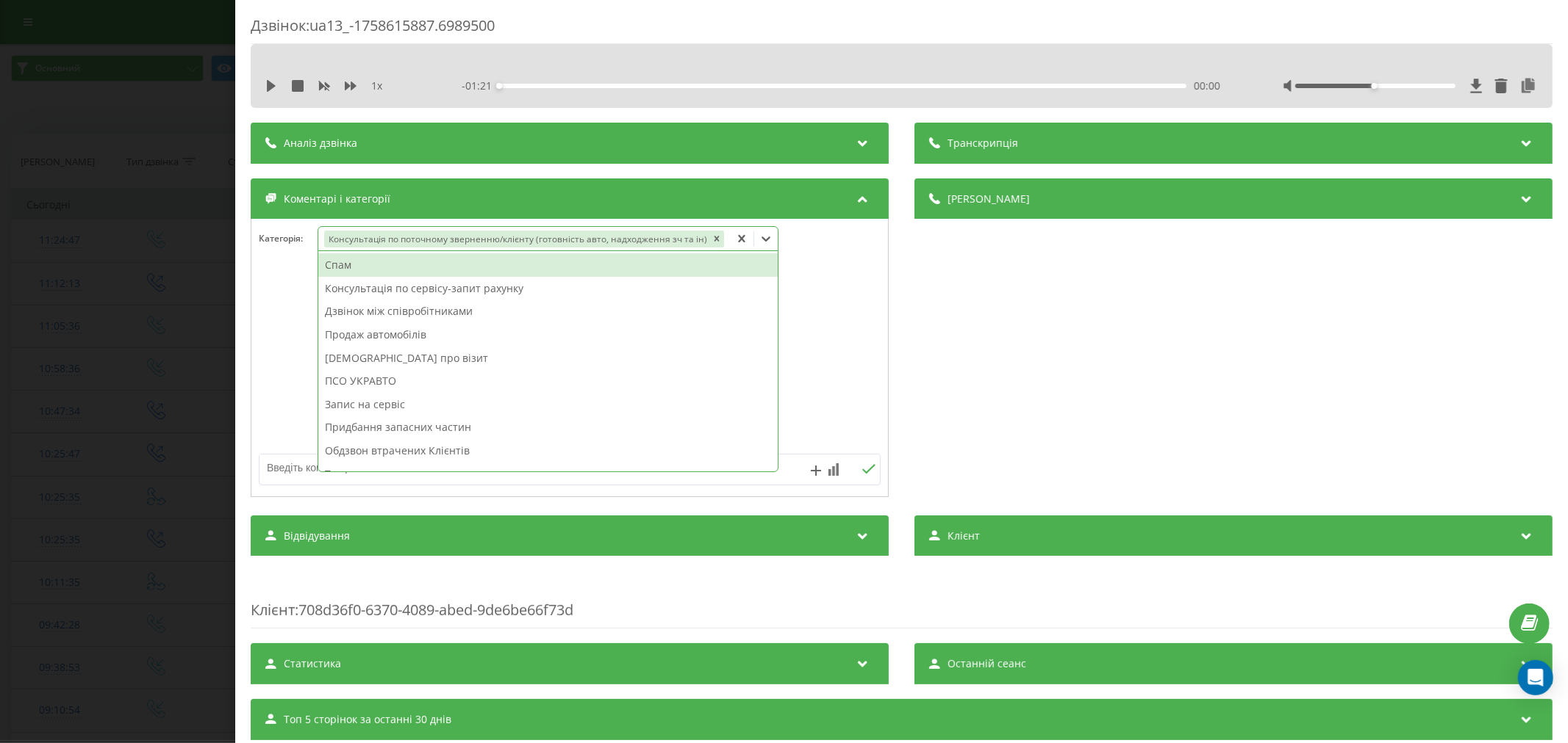
click at [297, 468] on textarea at bounding box center [508, 468] width 496 height 27
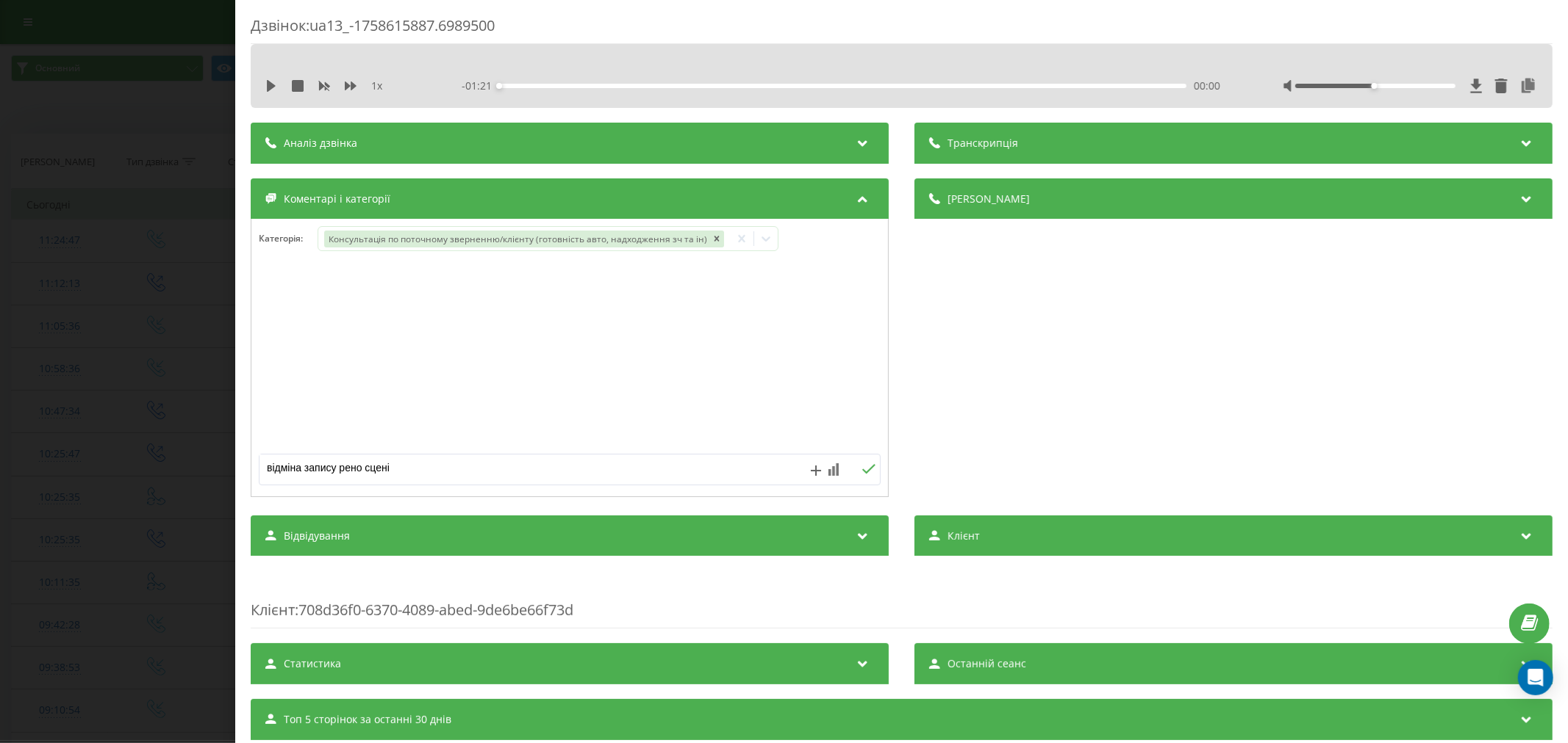
type textarea "відміна запису рено сценік"
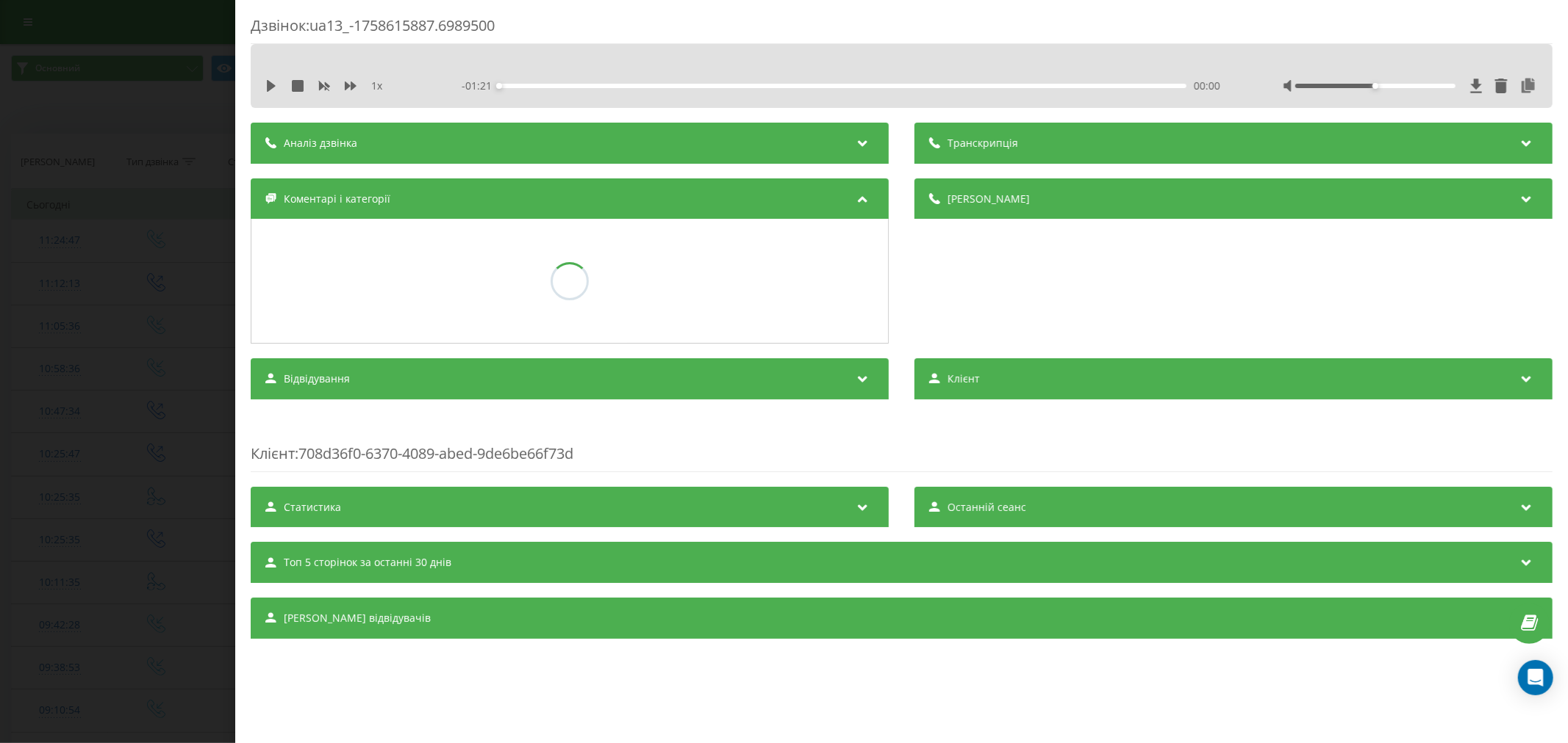
click at [0, 251] on div "Дзвінок : ua13_-1758615887.6989500 1 x - 01:21 00:00 00:00 Транскрипція Для AI-…" at bounding box center [784, 372] width 1568 height 743
